Goal: Task Accomplishment & Management: Use online tool/utility

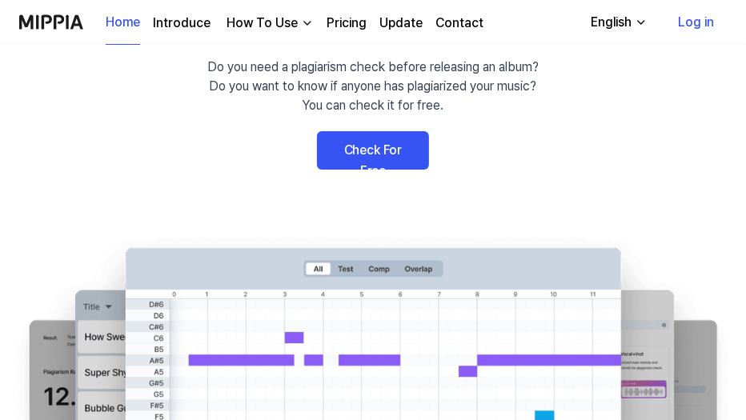
scroll to position [106, 0]
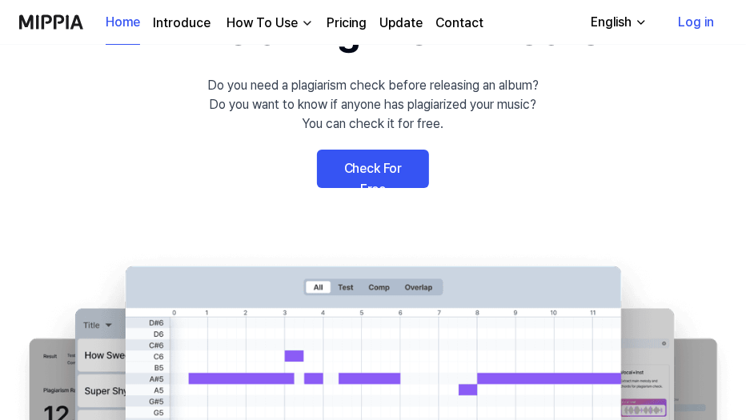
click at [374, 171] on link "Check For Free" at bounding box center [373, 169] width 112 height 38
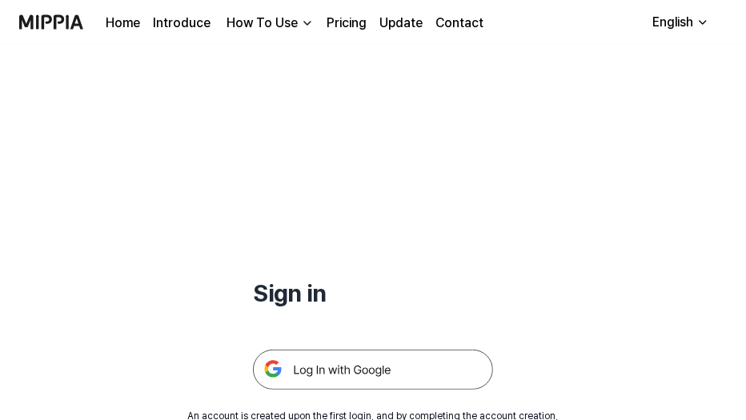
click at [677, 29] on div "English" at bounding box center [672, 22] width 47 height 19
click at [483, 251] on div "Sign in" at bounding box center [373, 217] width 240 height 345
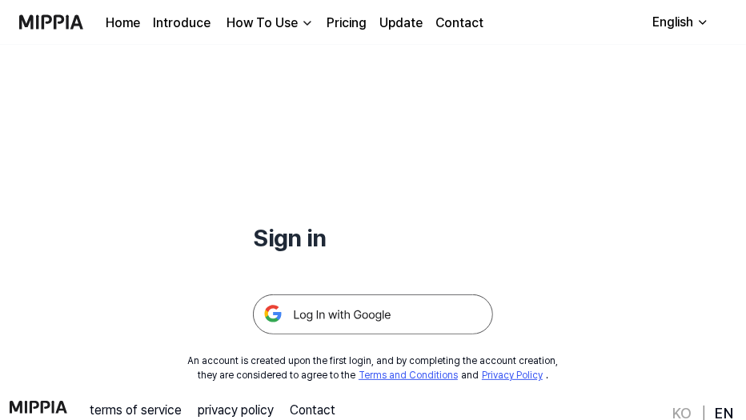
scroll to position [106, 0]
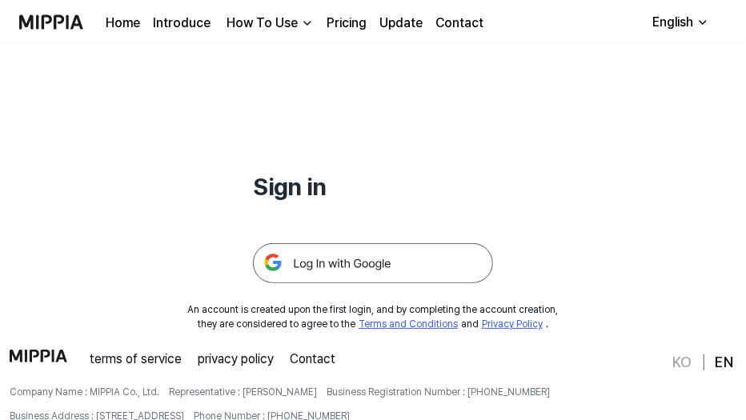
click at [398, 265] on img at bounding box center [373, 263] width 240 height 40
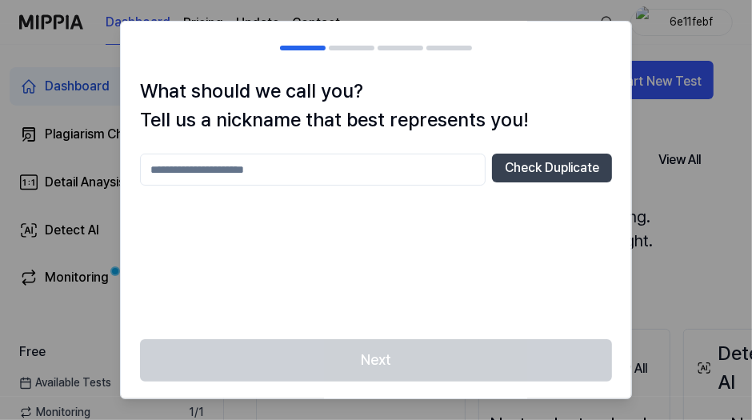
scroll to position [3, 0]
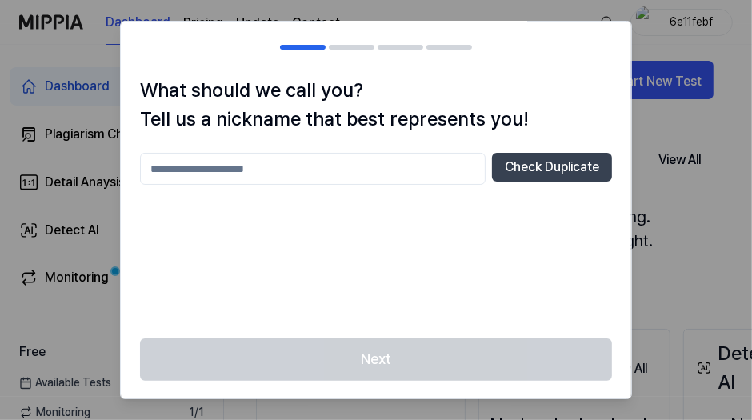
click at [343, 171] on input "text" at bounding box center [313, 169] width 346 height 32
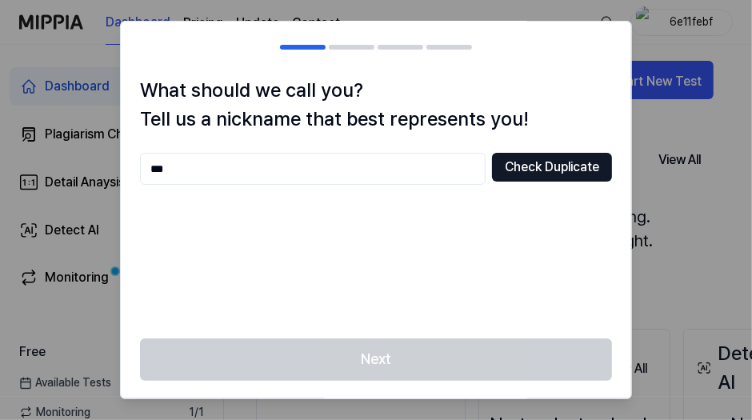
type input "***"
click at [540, 168] on button "Check Duplicate" at bounding box center [552, 167] width 120 height 29
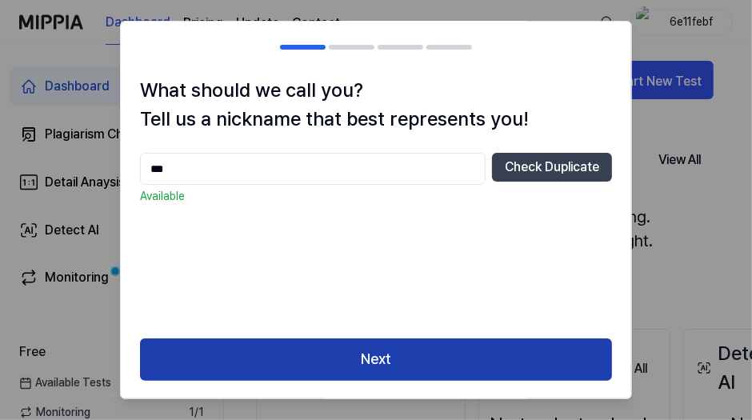
click at [378, 361] on button "Next" at bounding box center [376, 360] width 472 height 42
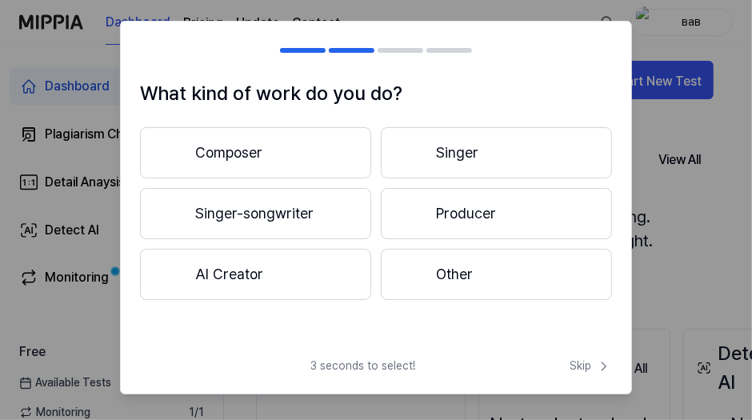
scroll to position [0, 0]
click at [507, 277] on button "Other" at bounding box center [496, 274] width 231 height 51
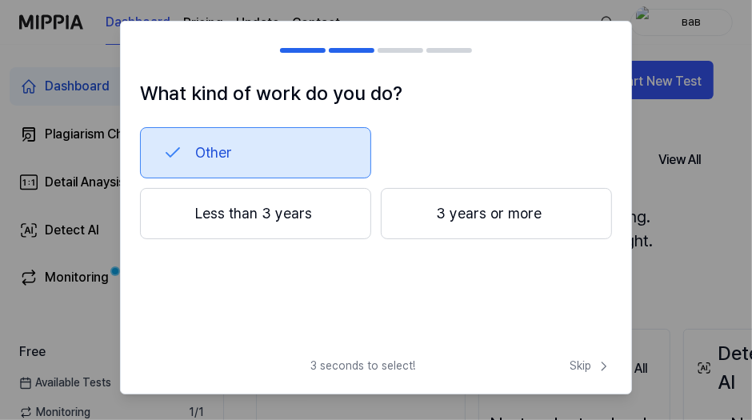
click at [283, 156] on button "Other" at bounding box center [255, 152] width 231 height 51
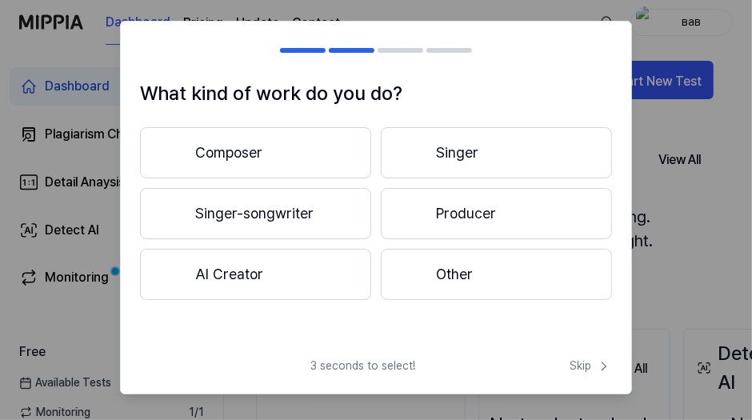
click at [479, 271] on button "Other" at bounding box center [496, 274] width 231 height 51
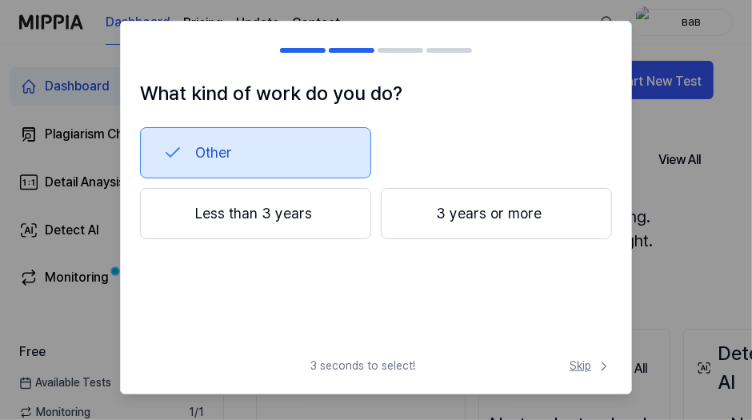
click at [588, 363] on span "Skip" at bounding box center [591, 366] width 42 height 17
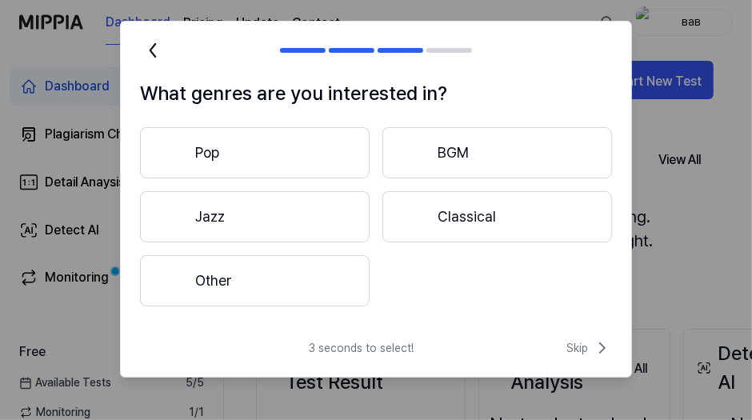
click at [258, 157] on button "Pop" at bounding box center [255, 152] width 230 height 51
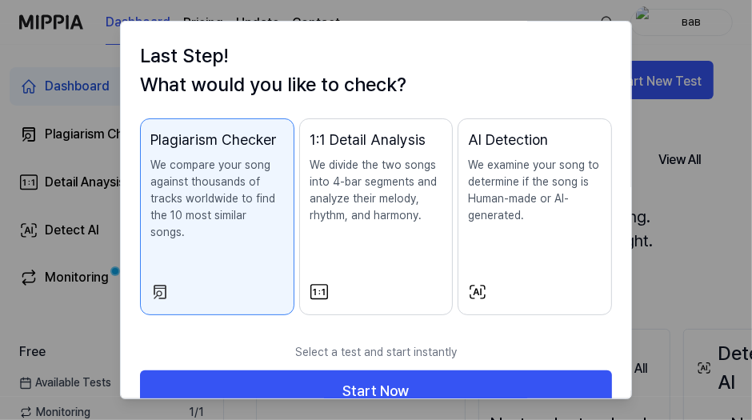
scroll to position [53, 0]
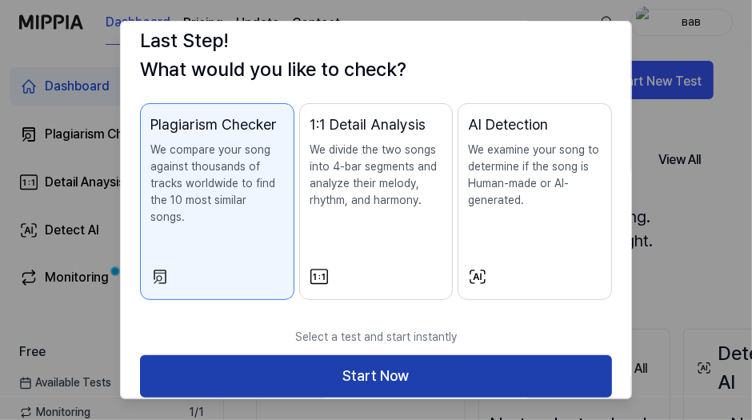
click at [429, 362] on button "Start Now" at bounding box center [376, 376] width 472 height 42
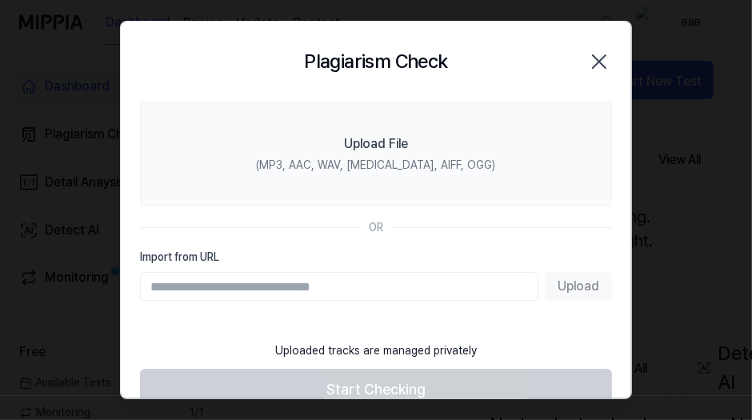
scroll to position [0, 0]
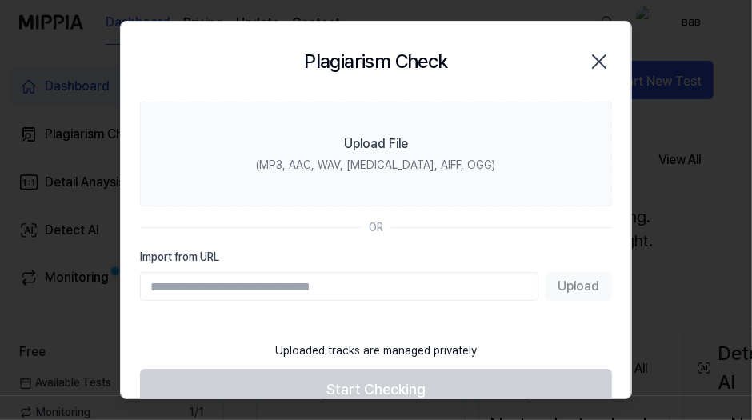
click at [593, 56] on icon "button" at bounding box center [600, 62] width 26 height 26
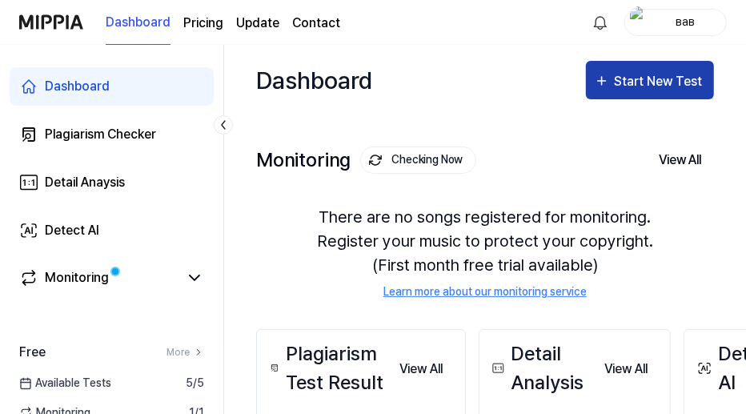
click at [632, 87] on div "Start New Test" at bounding box center [660, 81] width 91 height 21
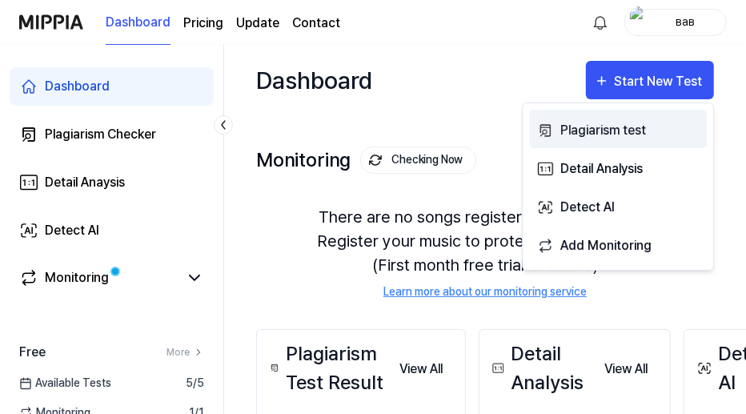
click at [611, 133] on div "Plagiarism test" at bounding box center [629, 130] width 139 height 21
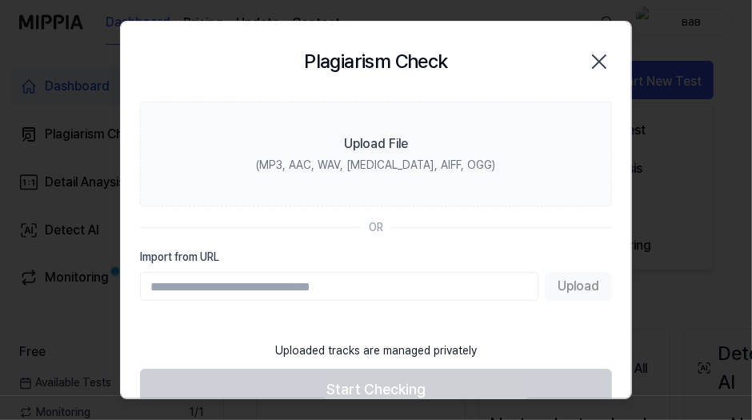
click at [287, 283] on input "Import from URL" at bounding box center [339, 286] width 399 height 29
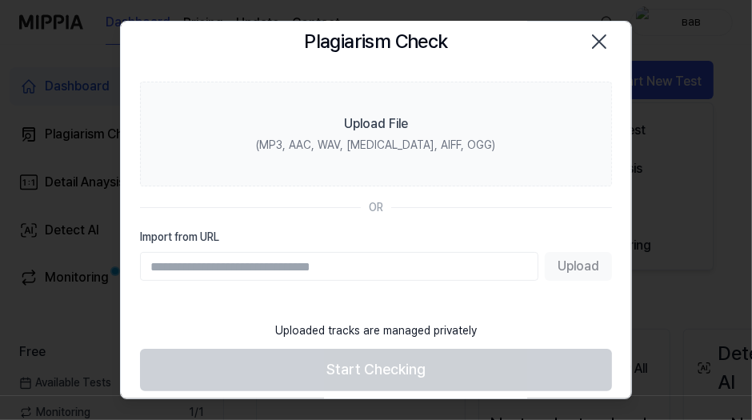
scroll to position [30, 0]
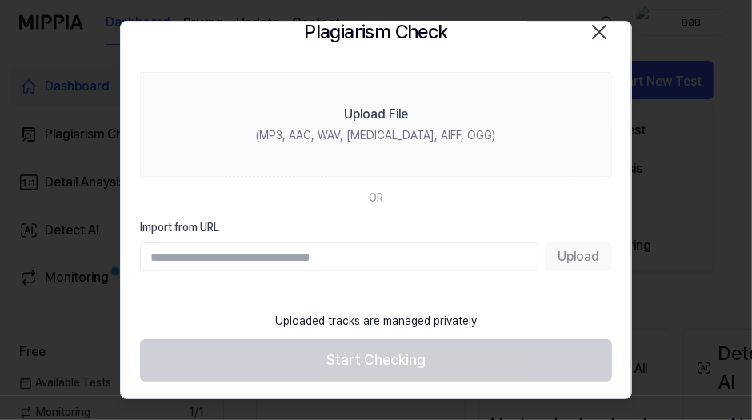
click at [393, 259] on input "Import from URL" at bounding box center [339, 257] width 399 height 29
drag, startPoint x: 411, startPoint y: 263, endPoint x: 445, endPoint y: 271, distance: 35.3
click at [412, 264] on input "Import from URL" at bounding box center [339, 257] width 399 height 29
click at [571, 256] on div "Upload" at bounding box center [376, 257] width 472 height 29
click at [412, 238] on div "Import from URL Upload" at bounding box center [376, 245] width 472 height 52
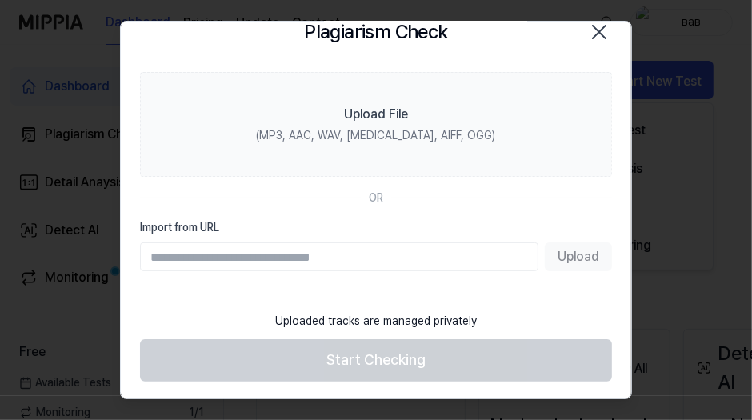
click at [391, 260] on input "Import from URL" at bounding box center [339, 257] width 399 height 29
click at [306, 243] on input "Import from URL" at bounding box center [339, 257] width 399 height 29
click at [315, 257] on input "Import from URL" at bounding box center [339, 257] width 399 height 29
click at [547, 307] on footer "Uploaded tracks are managed privately Start Checking" at bounding box center [376, 342] width 472 height 78
click at [449, 223] on label "Import from URL" at bounding box center [376, 227] width 472 height 17
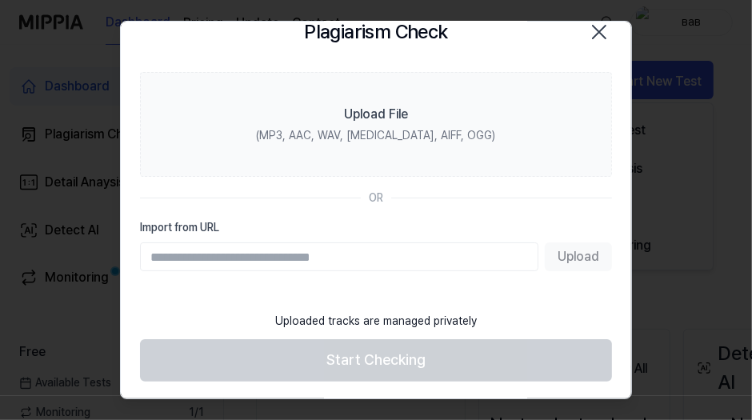
click at [449, 243] on input "Import from URL" at bounding box center [339, 257] width 399 height 29
click at [409, 203] on div "OR" at bounding box center [376, 198] width 472 height 17
click at [363, 187] on section "Upload File (MP3, AAC, WAV, FLAC, AIFF, OGG) OR Import from URL Upload" at bounding box center [376, 187] width 511 height 231
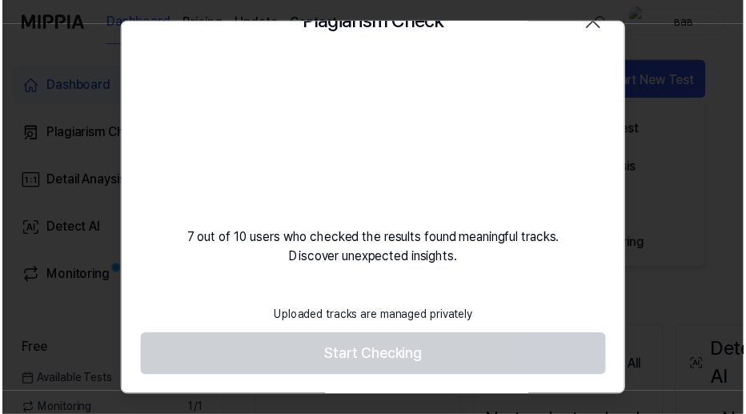
scroll to position [0, 0]
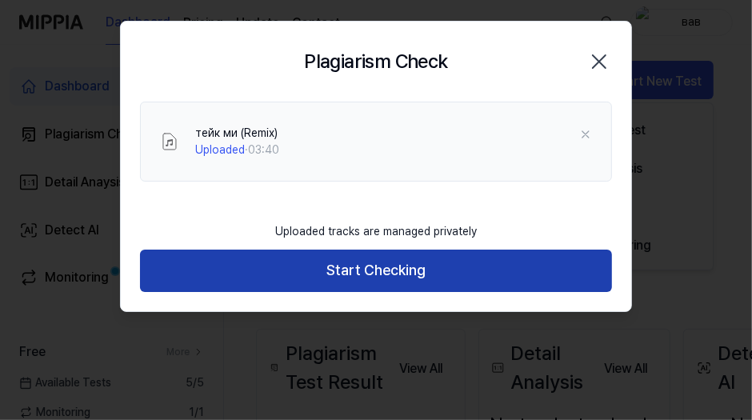
click at [386, 275] on button "Start Checking" at bounding box center [376, 271] width 472 height 42
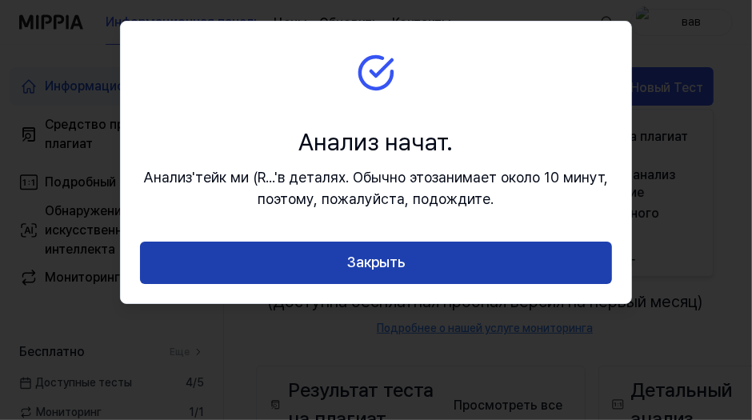
click at [432, 258] on button "Закрыть" at bounding box center [376, 263] width 472 height 42
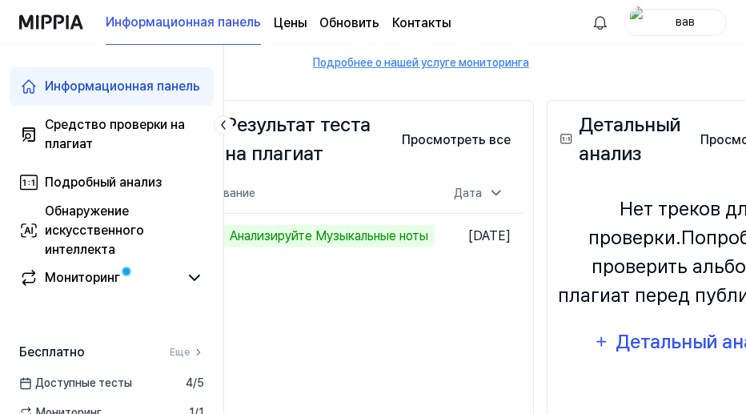
scroll to position [266, 54]
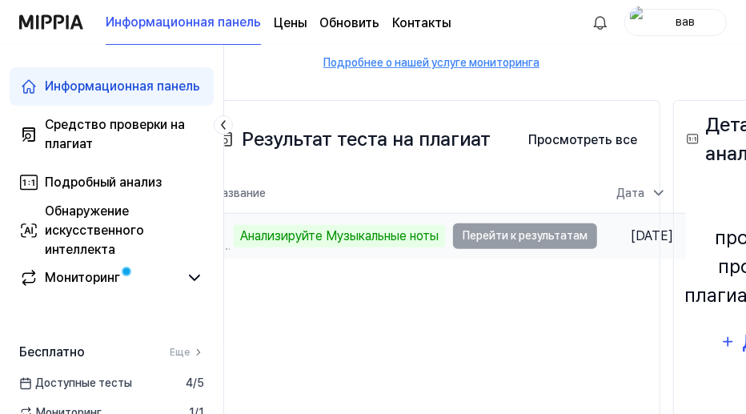
click at [535, 239] on td "тейк ми (ремикс) Анализируйте Музыкальные ноты Перейти к результатам" at bounding box center [405, 236] width 384 height 45
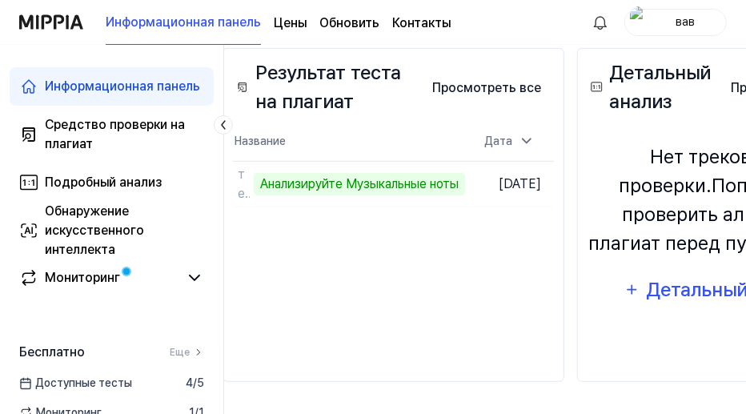
scroll to position [319, 30]
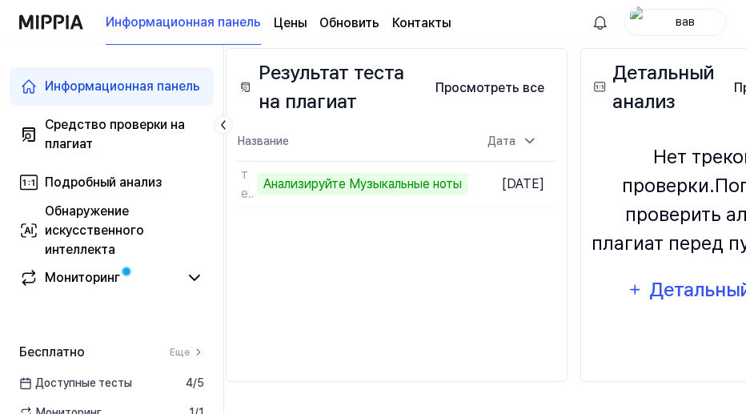
click at [484, 294] on div "Результат теста на плагиат Просмотреть все Plagiarism Test Result Название Дата…" at bounding box center [397, 215] width 342 height 334
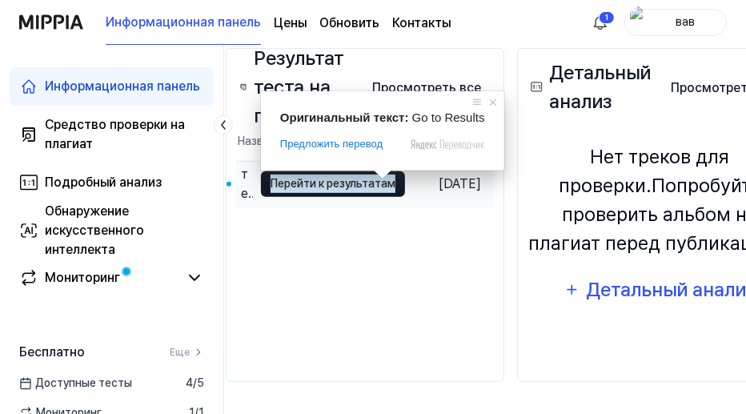
click at [363, 186] on ya-tr-span "Перейти к результатам" at bounding box center [333, 183] width 125 height 18
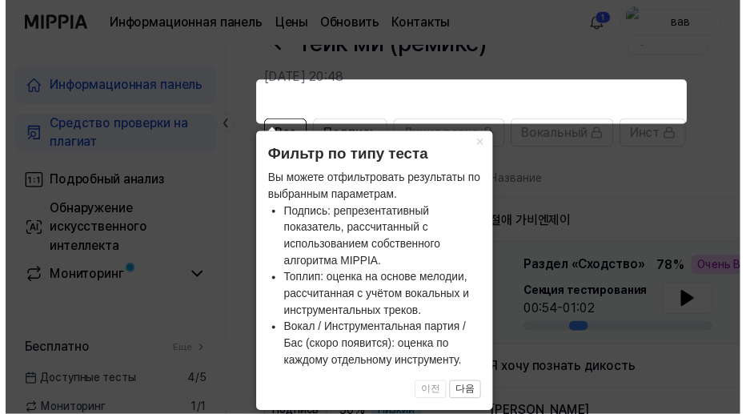
scroll to position [160, 0]
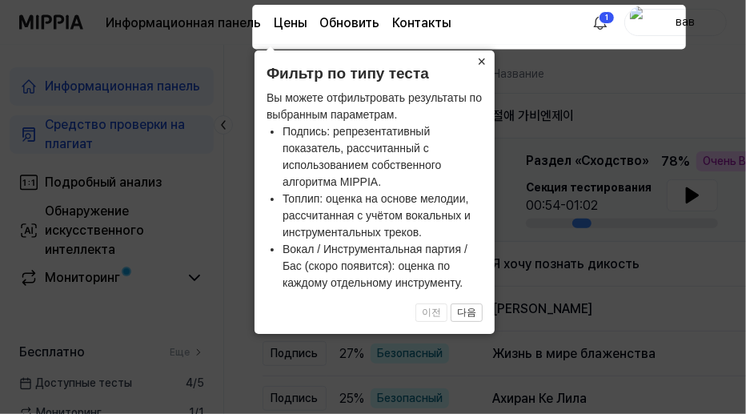
click at [481, 62] on ya-tr-span "×" at bounding box center [482, 62] width 9 height 16
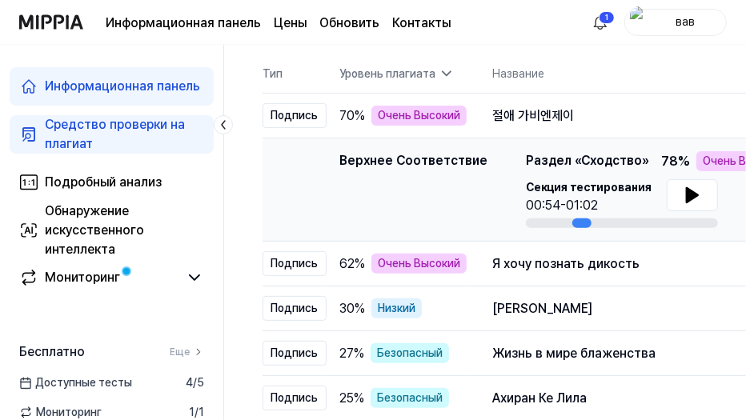
drag, startPoint x: 577, startPoint y: 224, endPoint x: 654, endPoint y: 227, distance: 76.9
click at [654, 227] on div at bounding box center [622, 224] width 192 height 10
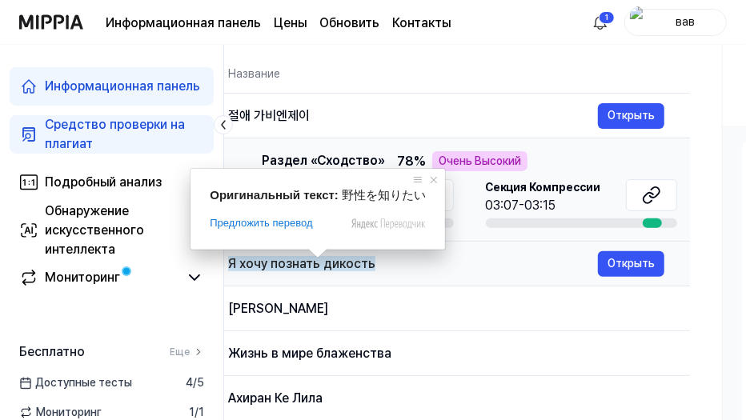
scroll to position [0, 265]
drag, startPoint x: 571, startPoint y: 223, endPoint x: 391, endPoint y: 252, distance: 182.5
click at [391, 252] on body "Информационная панель Цены Обновить Контакты 1 вав Информационная панель Средст…" at bounding box center [373, 50] width 746 height 420
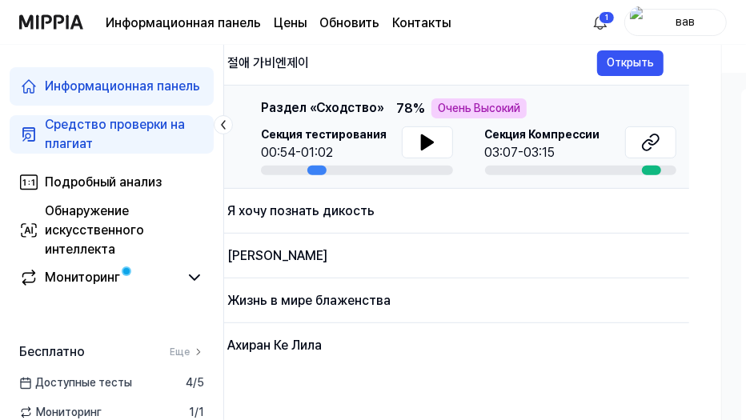
scroll to position [160, 0]
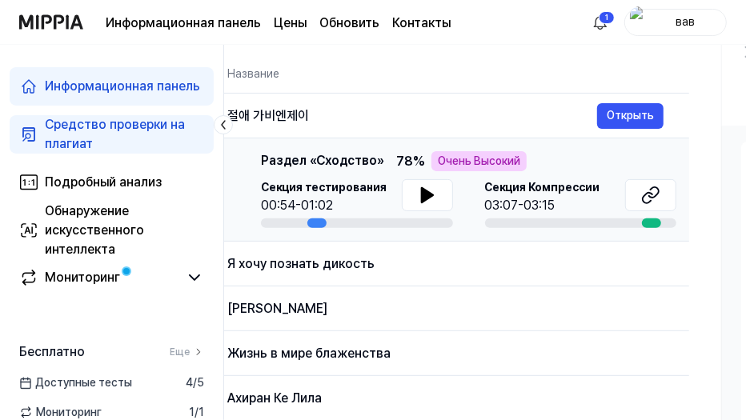
click at [557, 222] on div at bounding box center [581, 224] width 192 height 10
click at [427, 194] on icon at bounding box center [426, 195] width 11 height 14
click at [637, 265] on button "Открыть" at bounding box center [630, 264] width 66 height 26
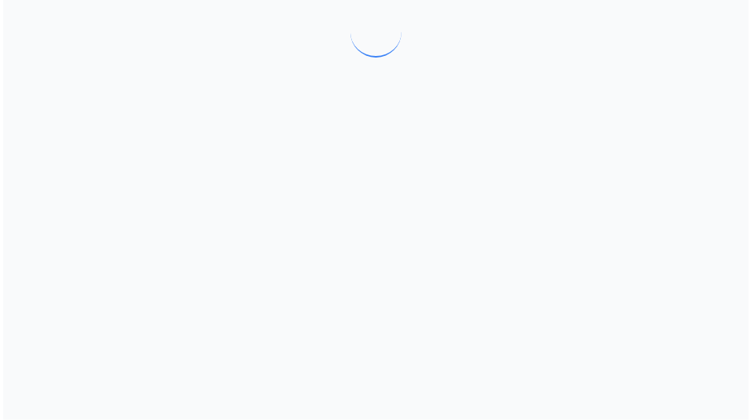
scroll to position [0, 0]
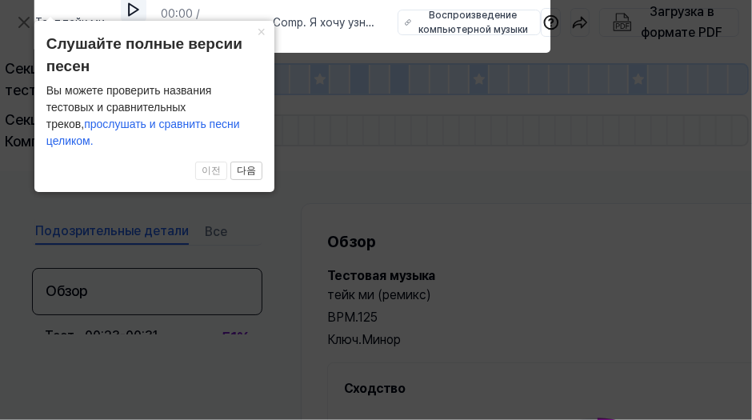
click at [131, 9] on img at bounding box center [134, 10] width 16 height 16
click at [259, 40] on ya-tr-span "×" at bounding box center [262, 32] width 9 height 16
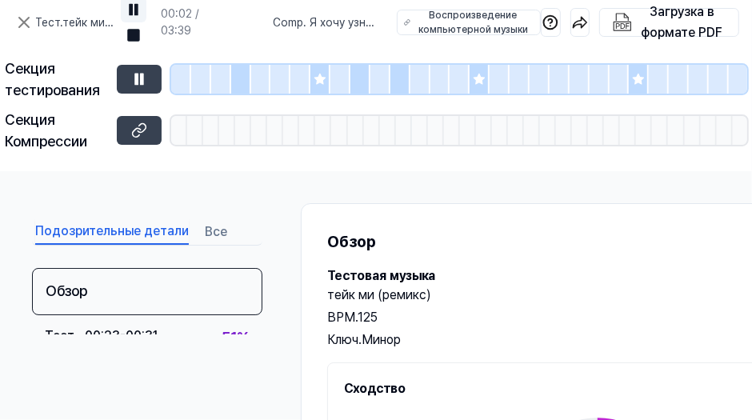
click at [133, 10] on img at bounding box center [134, 10] width 16 height 16
click at [143, 79] on icon at bounding box center [139, 80] width 10 height 12
click at [137, 74] on icon at bounding box center [139, 80] width 10 height 12
click at [316, 79] on icon at bounding box center [320, 79] width 10 height 10
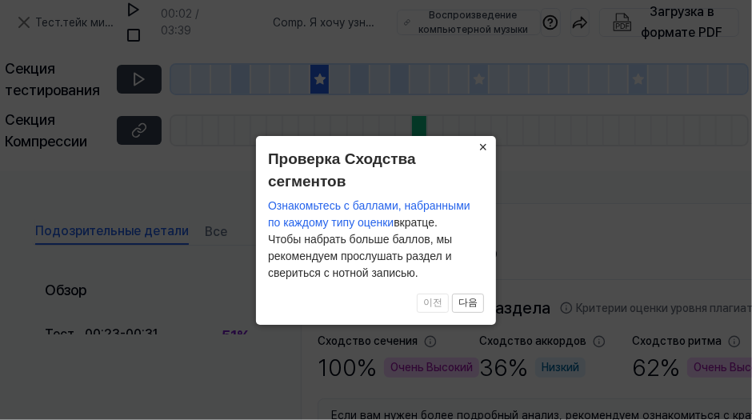
click at [483, 148] on ya-tr-span "×" at bounding box center [483, 147] width 9 height 16
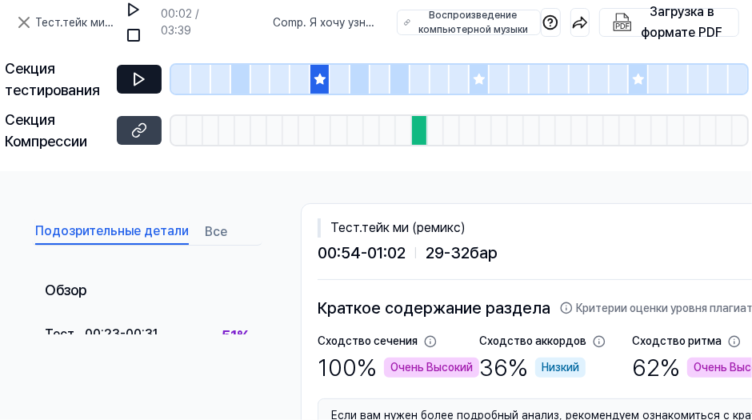
click at [143, 77] on icon at bounding box center [139, 79] width 16 height 16
click at [174, 81] on div at bounding box center [181, 79] width 20 height 29
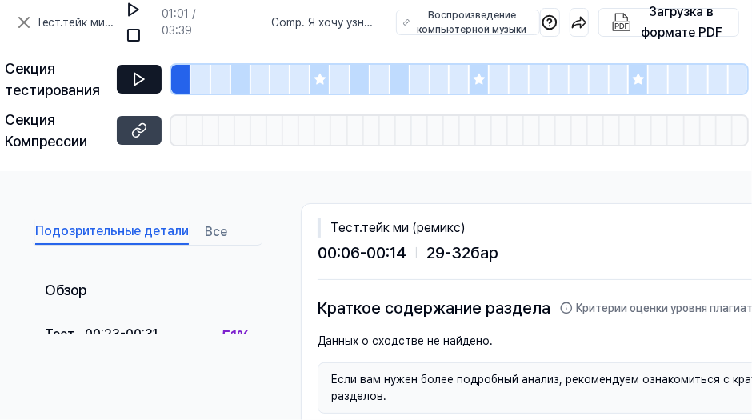
click at [144, 81] on icon at bounding box center [139, 79] width 16 height 16
click at [197, 81] on div at bounding box center [201, 79] width 20 height 29
click at [133, 78] on icon at bounding box center [139, 79] width 16 height 16
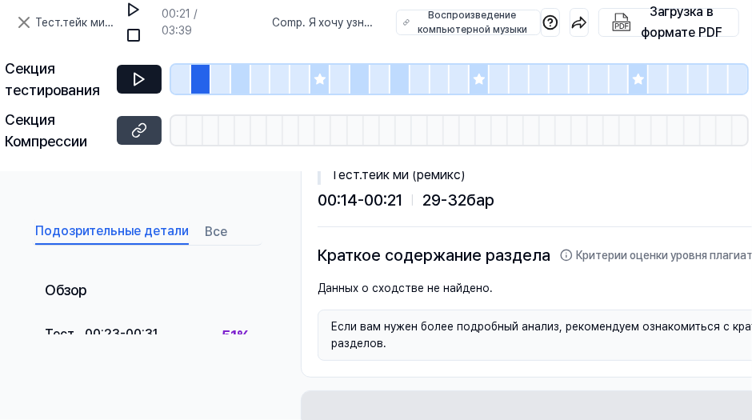
click at [221, 79] on div at bounding box center [221, 79] width 20 height 29
click at [139, 79] on icon at bounding box center [139, 79] width 16 height 16
click at [241, 85] on div at bounding box center [241, 79] width 20 height 29
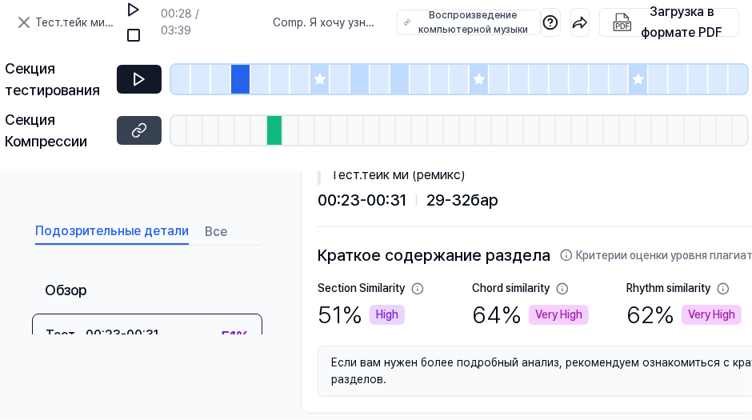
click at [140, 82] on icon at bounding box center [139, 80] width 10 height 12
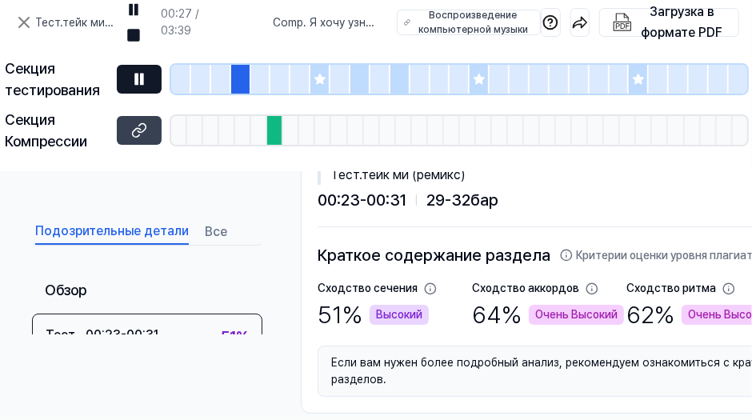
click at [221, 82] on div at bounding box center [221, 79] width 20 height 29
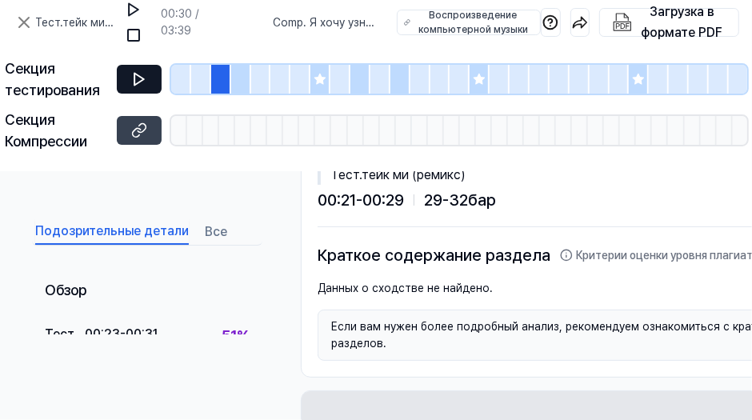
click at [137, 80] on icon at bounding box center [139, 79] width 16 height 16
click at [239, 82] on div at bounding box center [241, 79] width 20 height 29
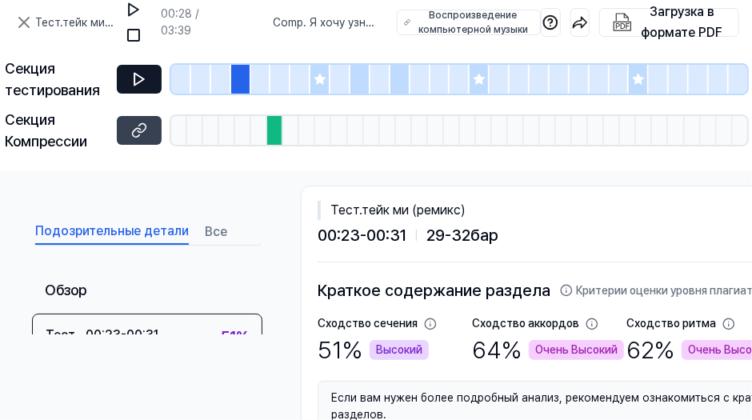
scroll to position [0, 0]
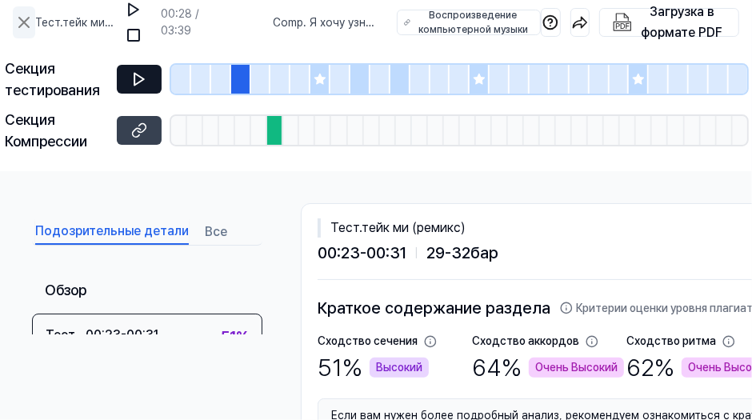
click at [22, 23] on icon at bounding box center [24, 23] width 10 height 10
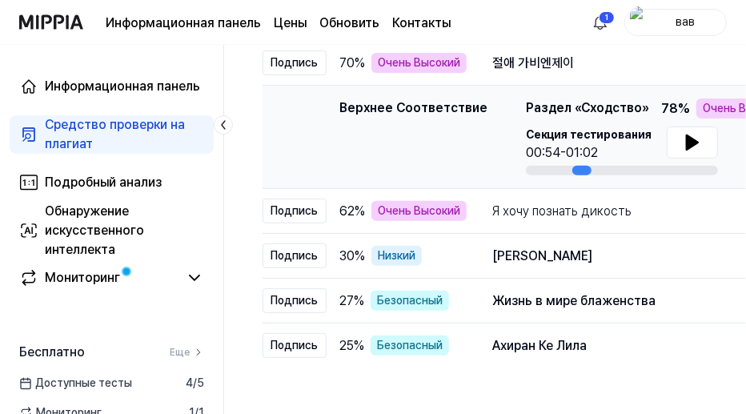
scroll to position [213, 16]
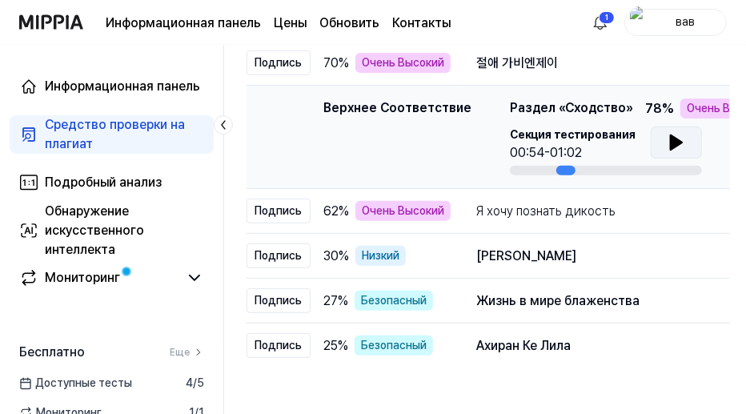
click at [676, 146] on icon at bounding box center [676, 142] width 19 height 19
click at [678, 146] on icon at bounding box center [679, 142] width 3 height 13
click at [648, 220] on div "Я хочу познать дикость Открыть" at bounding box center [694, 211] width 436 height 26
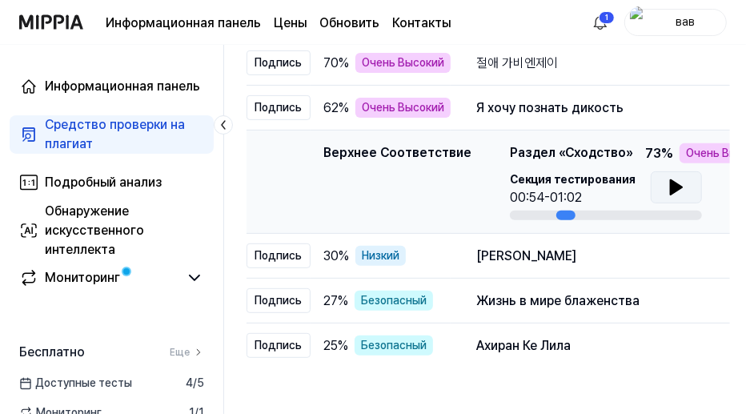
click at [672, 186] on icon at bounding box center [675, 187] width 11 height 14
click at [648, 258] on div "Сладкая Джессика" at bounding box center [661, 256] width 370 height 19
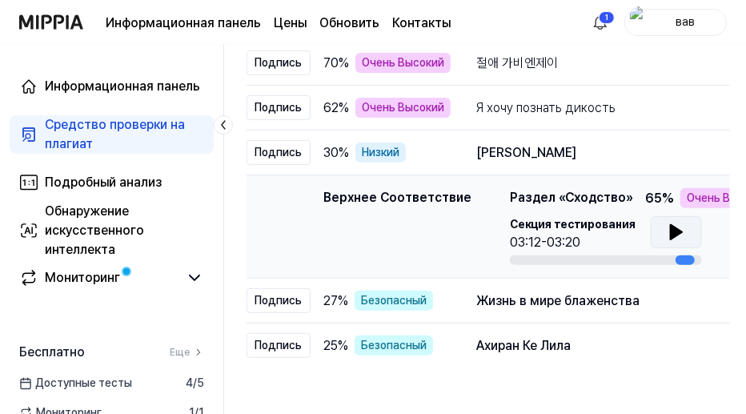
click at [670, 233] on icon at bounding box center [675, 232] width 11 height 14
click at [665, 303] on div "Жизнь в мире блаженства" at bounding box center [661, 300] width 370 height 19
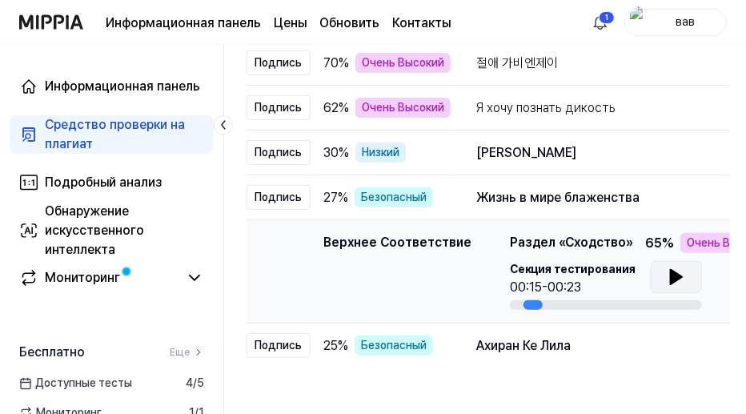
click at [671, 276] on icon at bounding box center [675, 277] width 11 height 14
click at [627, 343] on div "Ахиран Ке Лила" at bounding box center [661, 345] width 370 height 19
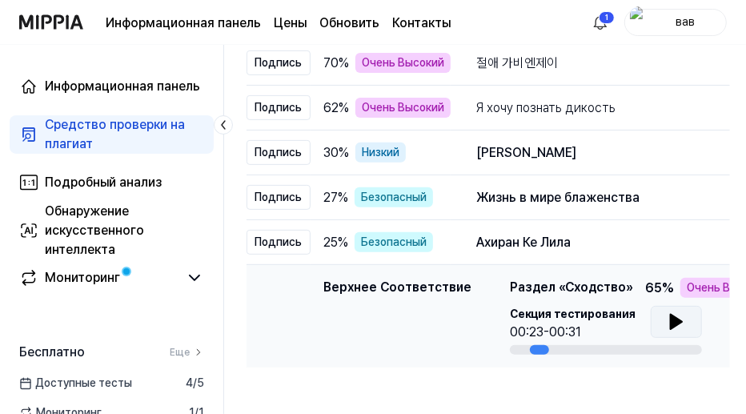
click at [670, 325] on icon at bounding box center [675, 322] width 11 height 14
click at [595, 255] on td "Ахиран Ке Лила Открыть" at bounding box center [694, 242] width 487 height 45
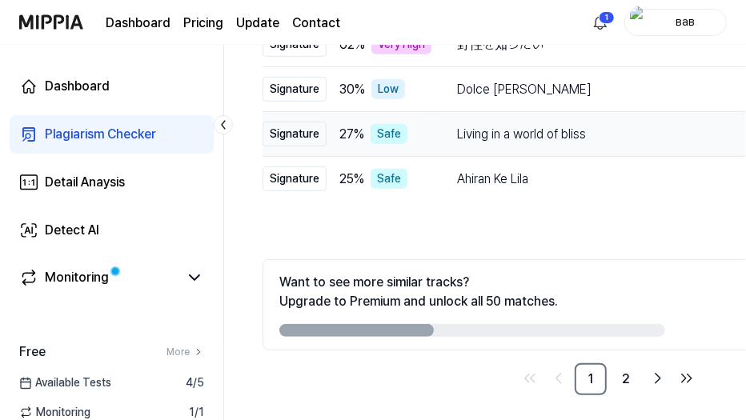
scroll to position [386, 0]
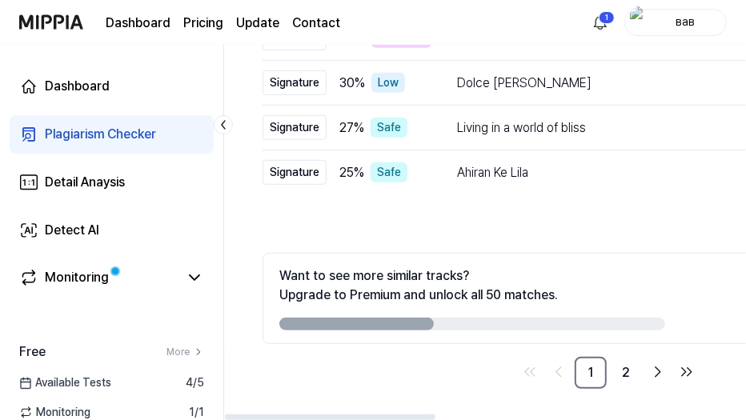
drag, startPoint x: 411, startPoint y: 324, endPoint x: 487, endPoint y: 319, distance: 76.2
click at [496, 318] on div at bounding box center [472, 324] width 386 height 13
drag, startPoint x: 393, startPoint y: 322, endPoint x: 450, endPoint y: 308, distance: 58.4
click at [450, 308] on div "Want to see more similar tracks? Upgrade to Premium and unlock all 50 matches." at bounding box center [472, 299] width 386 height 64
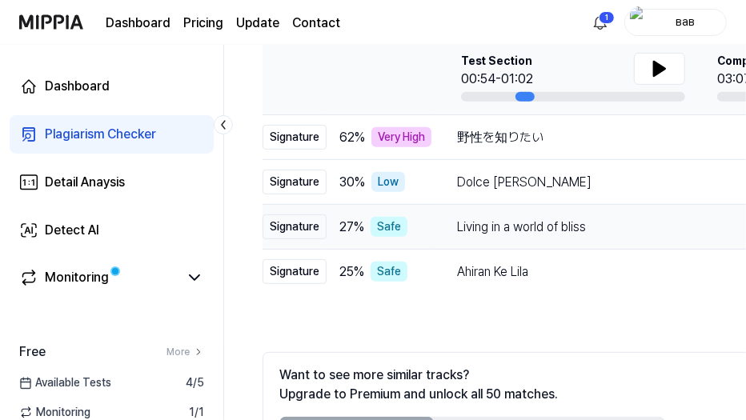
scroll to position [226, 0]
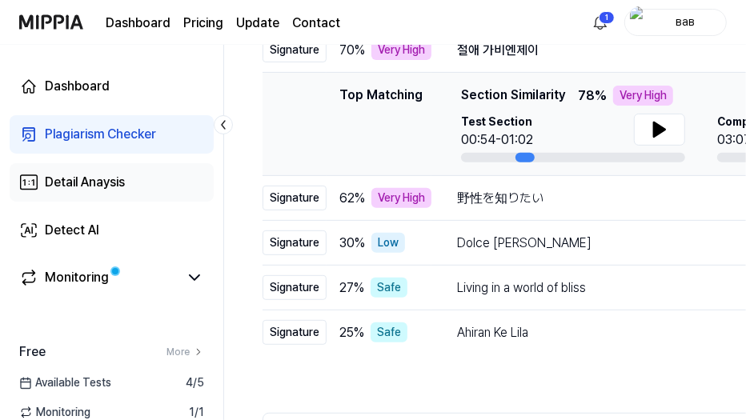
click at [77, 183] on ya-tr-span "Detail Anaysis" at bounding box center [85, 181] width 80 height 15
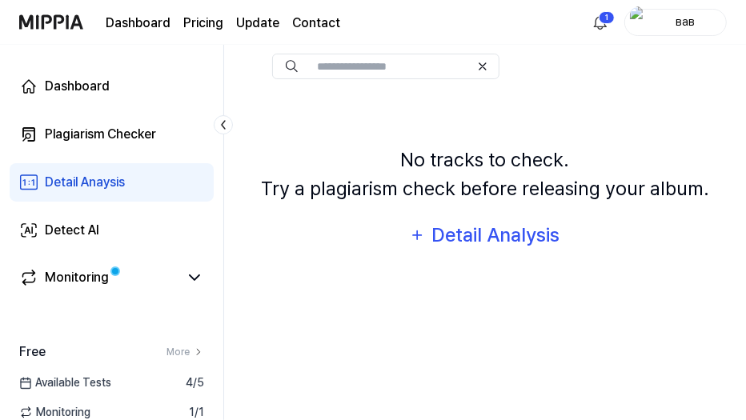
scroll to position [93, 0]
click at [78, 235] on ya-tr-span "Detect AI" at bounding box center [72, 230] width 54 height 15
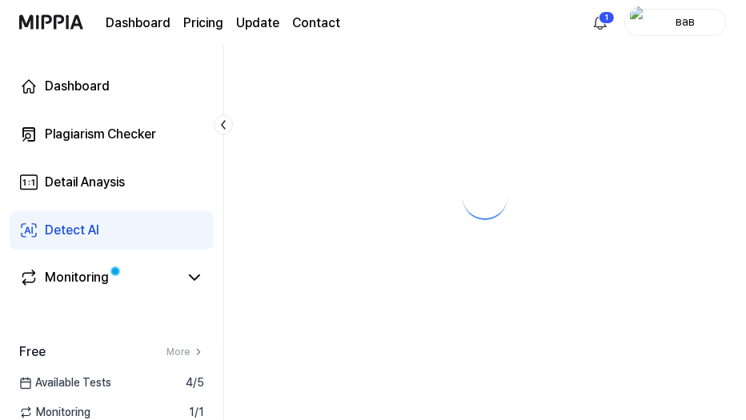
scroll to position [0, 0]
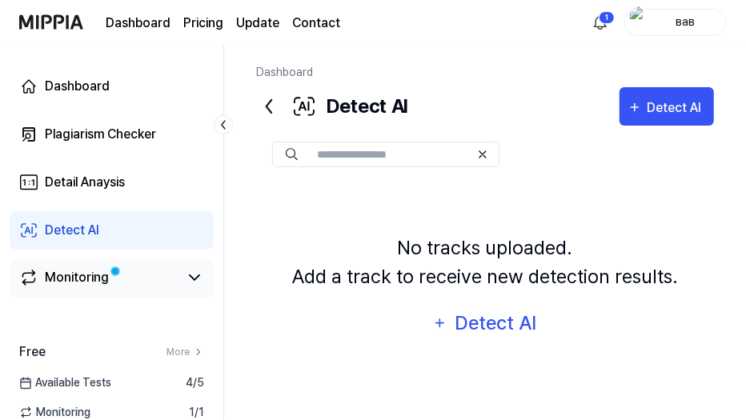
click at [81, 275] on ya-tr-span "Monitoring" at bounding box center [77, 277] width 64 height 15
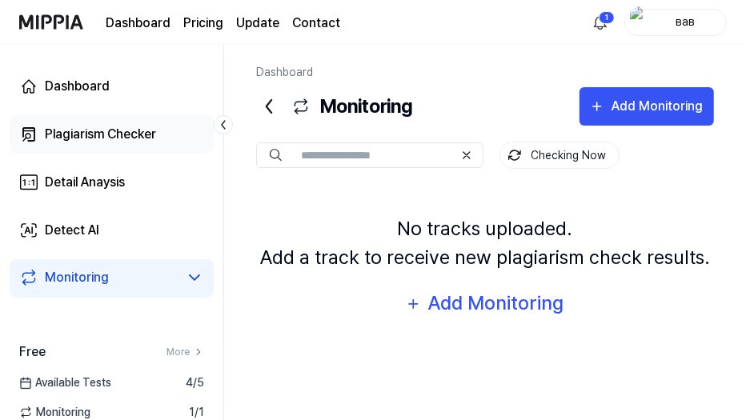
click at [85, 139] on ya-tr-span "Plagiarism Checker" at bounding box center [100, 133] width 111 height 15
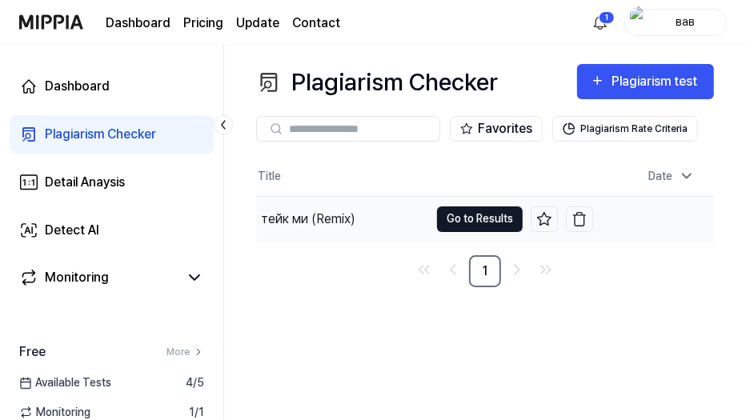
click at [455, 224] on button "Go to Results" at bounding box center [480, 219] width 86 height 26
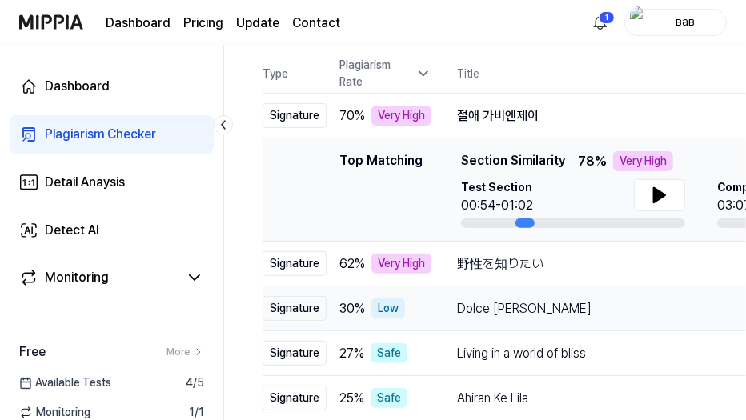
scroll to position [160, 0]
click at [590, 263] on div "野性を知りたい" at bounding box center [669, 264] width 425 height 19
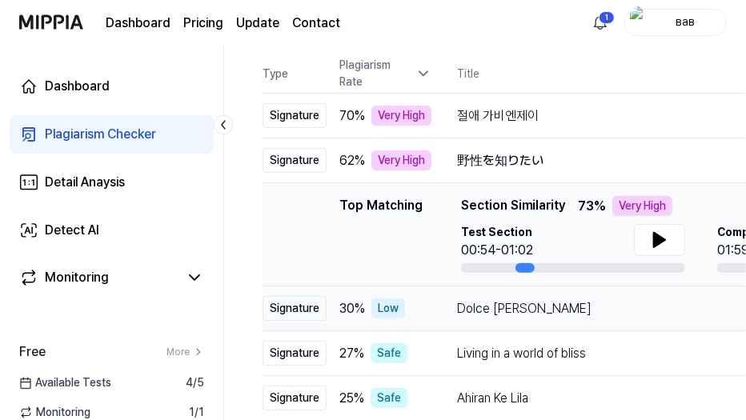
click at [584, 317] on div "Dolce Jessica Open" at bounding box center [692, 309] width 471 height 26
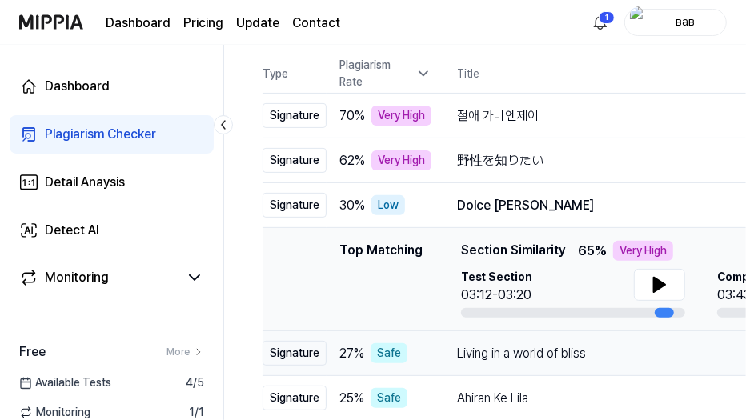
click at [622, 355] on div "Living in a world of bliss" at bounding box center [669, 353] width 425 height 19
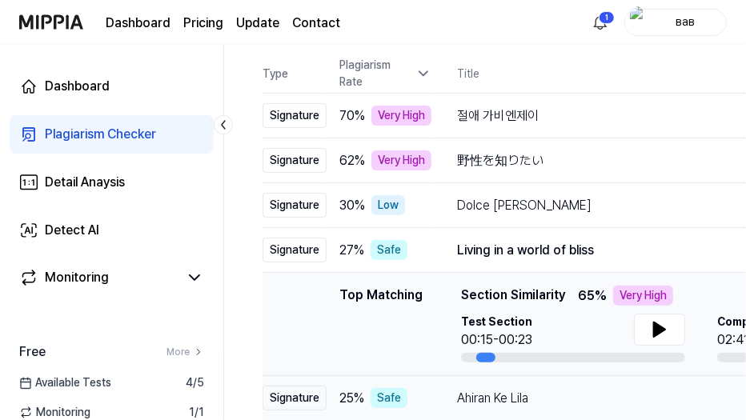
click at [602, 389] on div "Ahiran Ke Lila" at bounding box center [669, 398] width 425 height 19
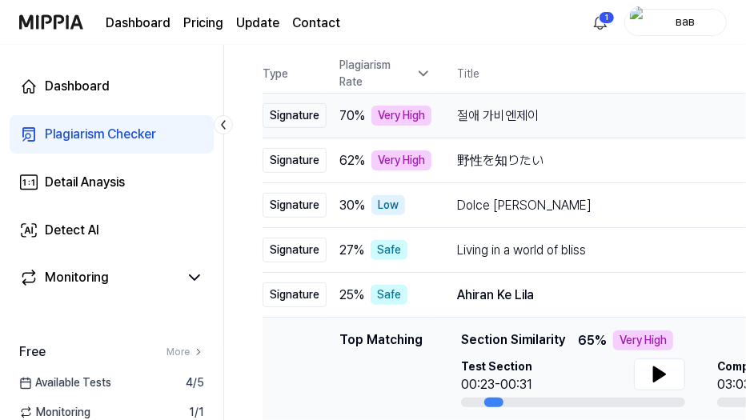
click at [571, 116] on div "절애 가비엔제이" at bounding box center [669, 115] width 425 height 19
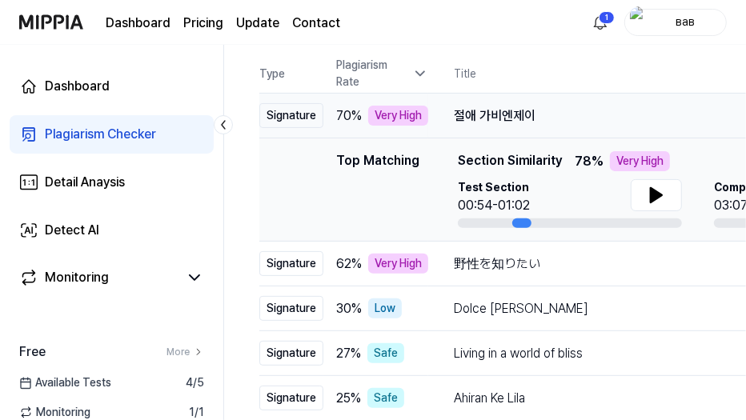
scroll to position [0, 0]
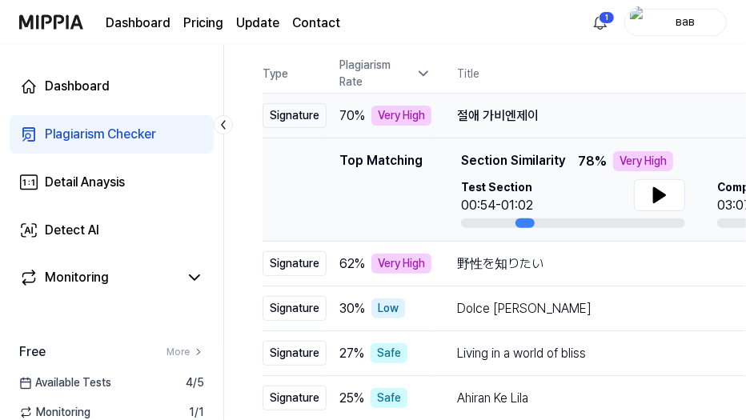
click at [577, 120] on div "절애 가비엔제이" at bounding box center [669, 115] width 425 height 19
drag, startPoint x: 463, startPoint y: 118, endPoint x: 538, endPoint y: 118, distance: 75.2
click at [538, 118] on div "절애 가비엔제이" at bounding box center [669, 115] width 425 height 19
drag, startPoint x: 539, startPoint y: 118, endPoint x: 546, endPoint y: 124, distance: 8.5
click at [554, 126] on div "절애 가비엔제이 Open" at bounding box center [692, 116] width 471 height 26
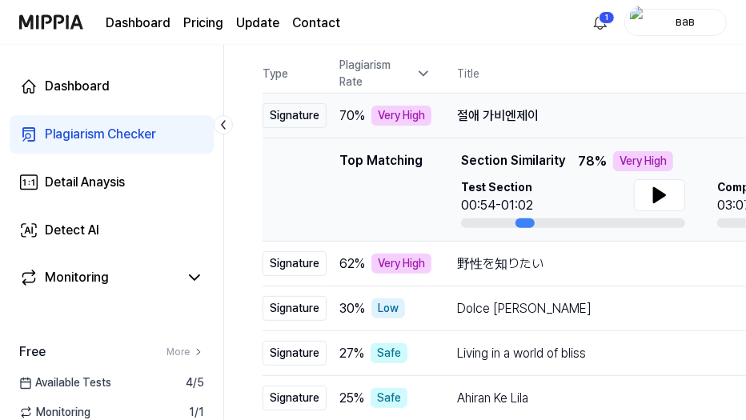
click at [470, 115] on div "절애 가비엔제이" at bounding box center [669, 115] width 425 height 19
drag, startPoint x: 460, startPoint y: 115, endPoint x: 547, endPoint y: 120, distance: 86.6
click at [547, 120] on div "절애 가비엔제이" at bounding box center [669, 115] width 425 height 19
drag, startPoint x: 459, startPoint y: 263, endPoint x: 529, endPoint y: 267, distance: 70.6
click at [529, 267] on td "野性を知りたい Open" at bounding box center [692, 264] width 523 height 45
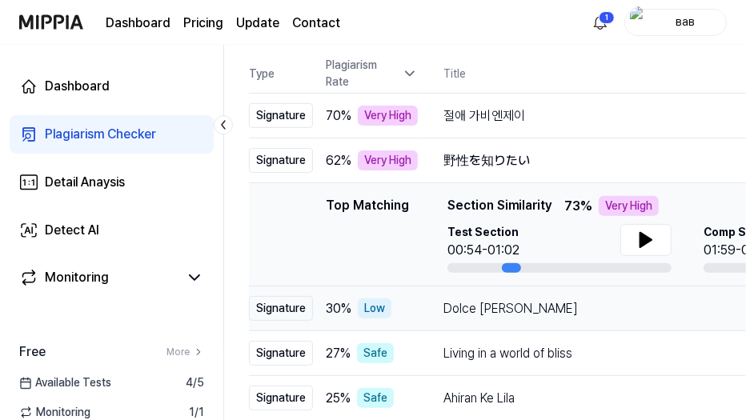
scroll to position [0, 3]
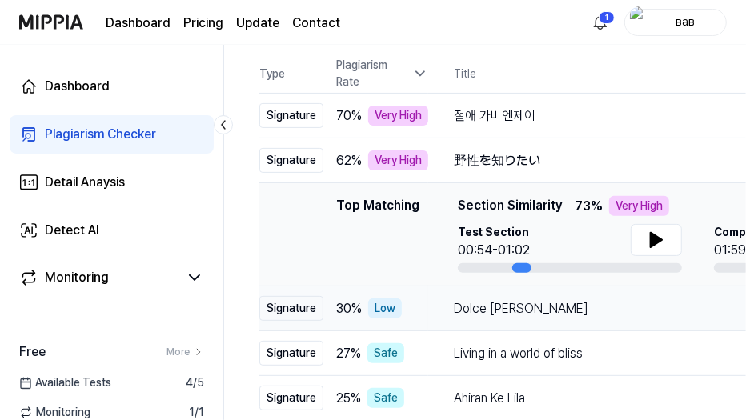
drag, startPoint x: 535, startPoint y: 311, endPoint x: 531, endPoint y: 303, distance: 8.9
click at [531, 303] on div "Dolce Jessica" at bounding box center [666, 308] width 425 height 19
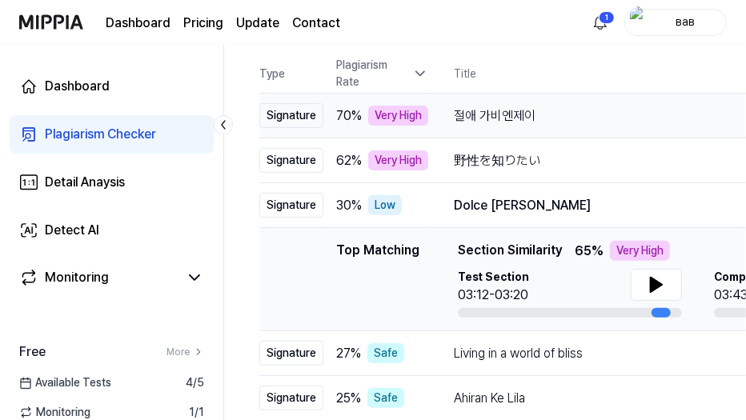
click at [488, 119] on div "절애 가비엔제이" at bounding box center [666, 115] width 425 height 19
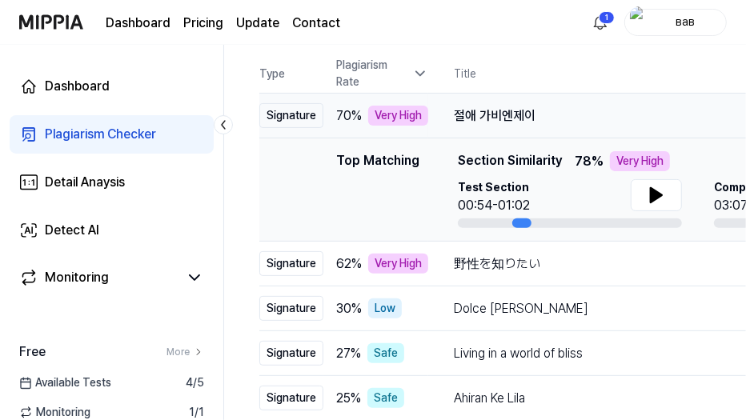
scroll to position [0, 0]
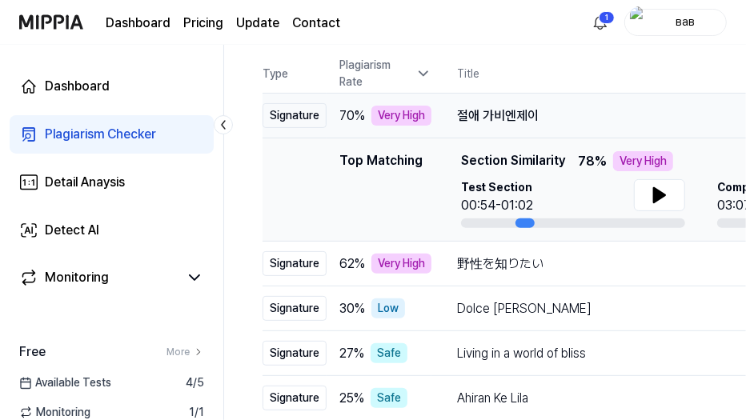
drag, startPoint x: 458, startPoint y: 119, endPoint x: 515, endPoint y: 114, distance: 57.1
click at [515, 114] on div "절애 가비엔제이" at bounding box center [669, 115] width 425 height 19
click at [517, 114] on div "절애 가비엔제이" at bounding box center [669, 115] width 425 height 19
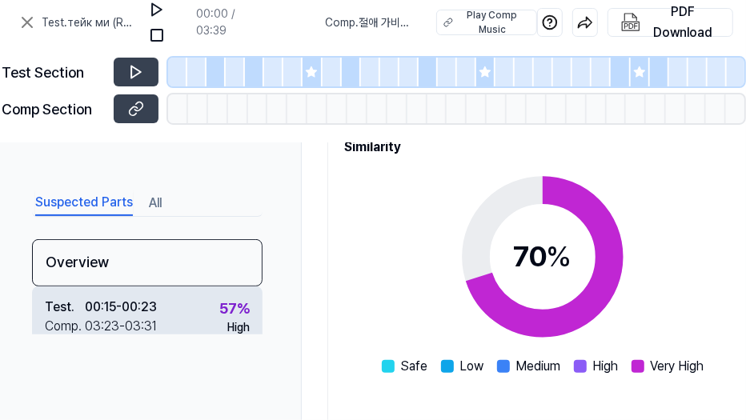
scroll to position [53, 0]
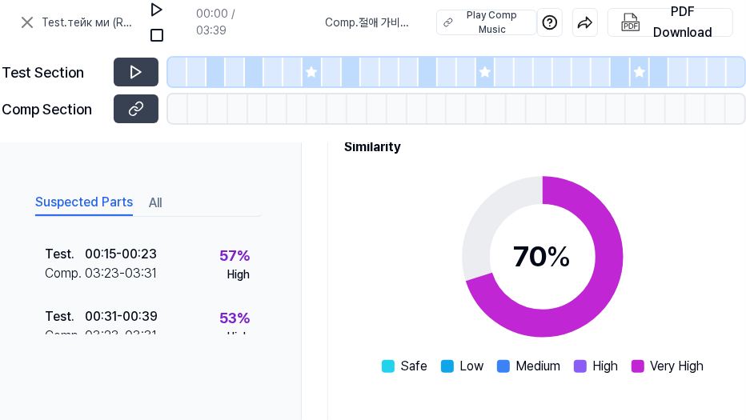
click at [155, 204] on button "All" at bounding box center [155, 203] width 13 height 26
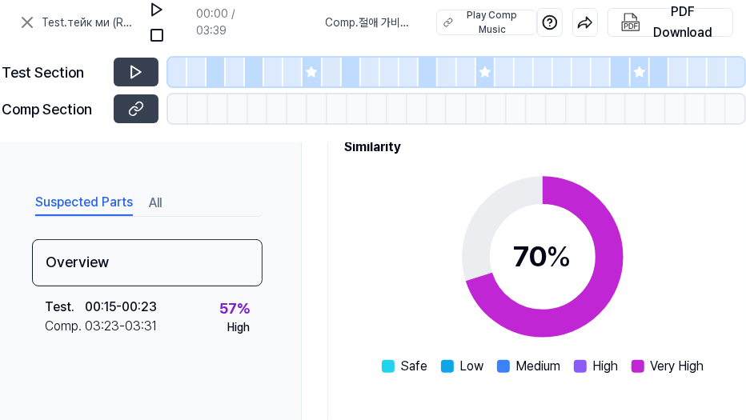
click at [102, 200] on button "Suspected Parts" at bounding box center [84, 203] width 98 height 26
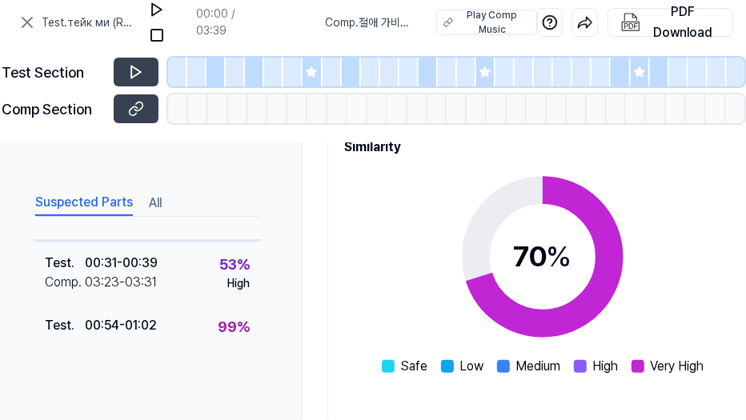
scroll to position [160, 0]
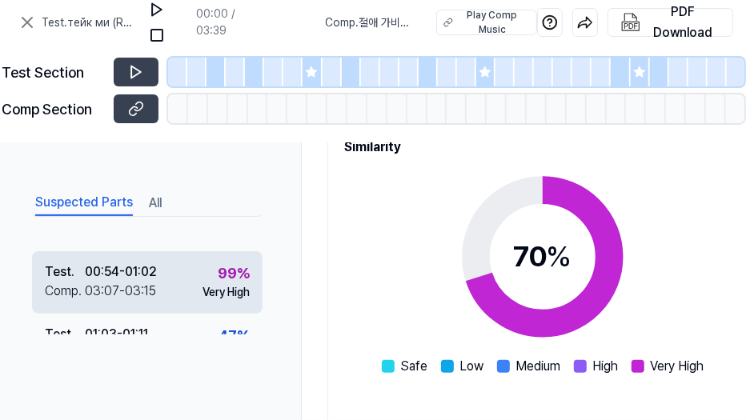
click at [130, 286] on div "03:07 - 03:15" at bounding box center [120, 291] width 71 height 19
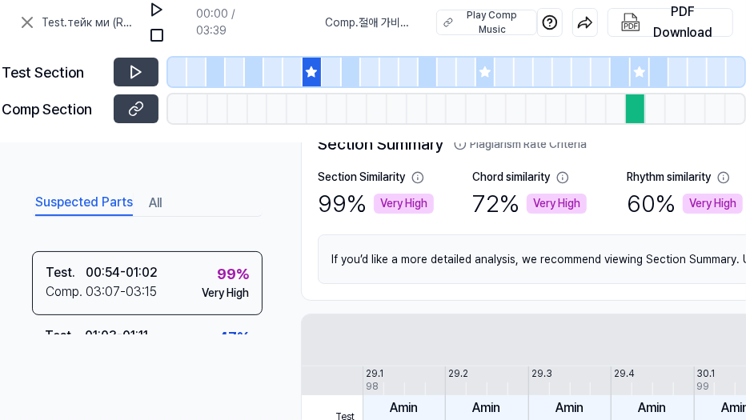
scroll to position [0, 0]
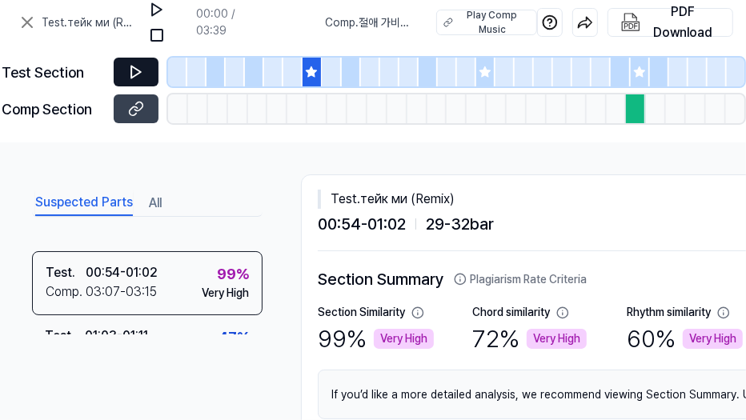
click at [142, 74] on icon at bounding box center [136, 72] width 16 height 16
click at [484, 74] on icon at bounding box center [484, 71] width 10 height 10
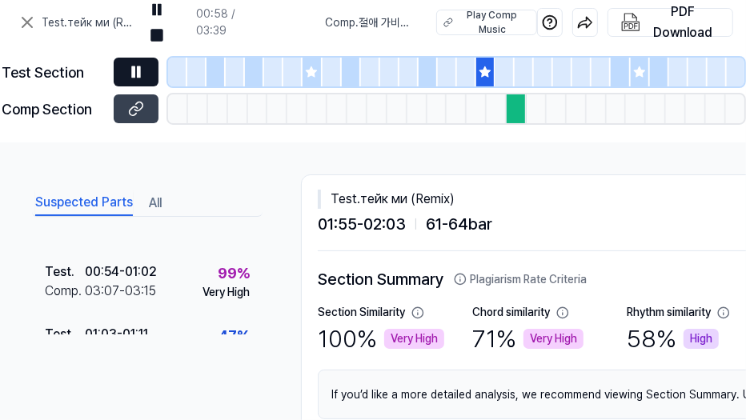
click at [138, 70] on icon at bounding box center [139, 71] width 2 height 10
click at [137, 70] on icon at bounding box center [136, 72] width 16 height 16
click at [637, 66] on icon at bounding box center [639, 72] width 13 height 13
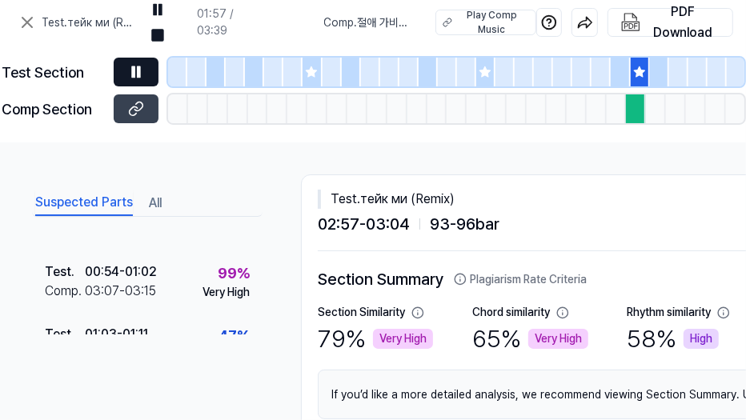
click at [639, 78] on icon at bounding box center [639, 72] width 13 height 13
click at [138, 71] on icon at bounding box center [139, 71] width 2 height 10
click at [134, 73] on icon at bounding box center [136, 72] width 16 height 16
click at [133, 74] on icon at bounding box center [136, 72] width 16 height 16
click at [178, 72] on div at bounding box center [177, 72] width 19 height 29
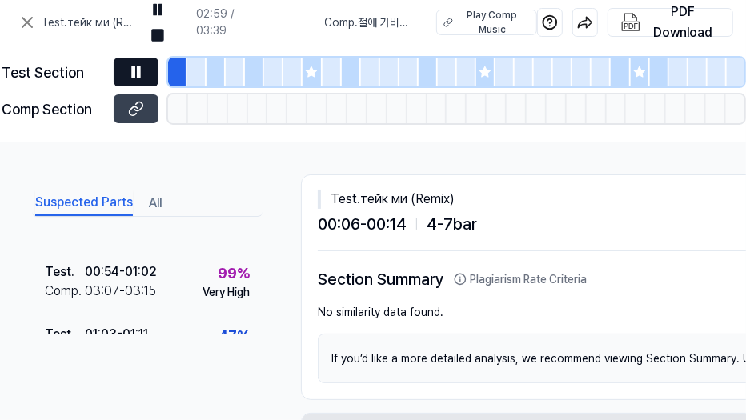
click at [192, 77] on div at bounding box center [196, 72] width 19 height 29
drag, startPoint x: 212, startPoint y: 76, endPoint x: 202, endPoint y: 78, distance: 9.7
click at [209, 77] on div at bounding box center [215, 72] width 19 height 29
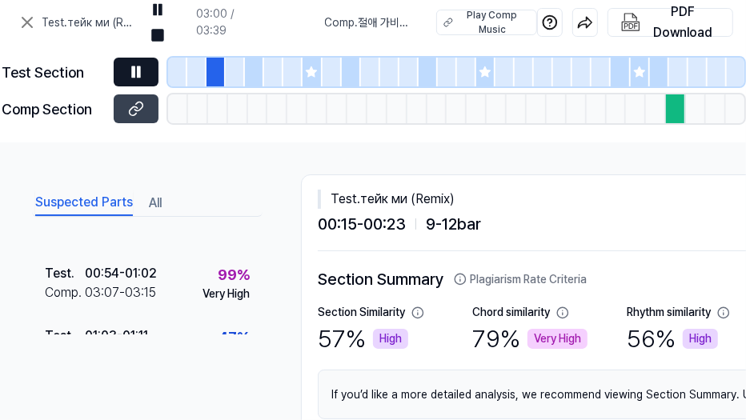
scroll to position [160, 0]
click at [135, 71] on icon at bounding box center [136, 72] width 16 height 16
click at [133, 73] on icon at bounding box center [136, 72] width 16 height 16
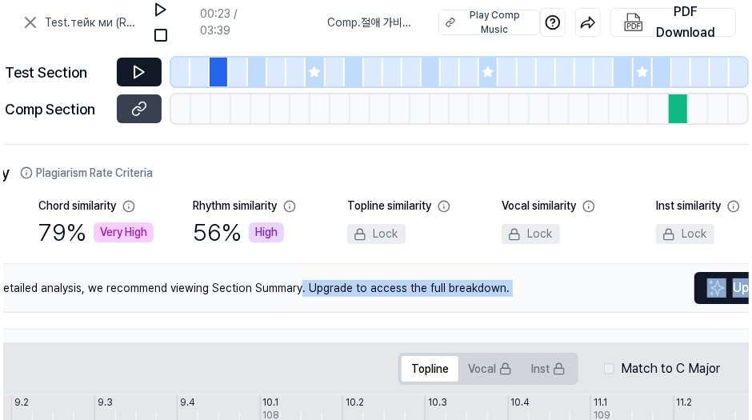
scroll to position [106, 553]
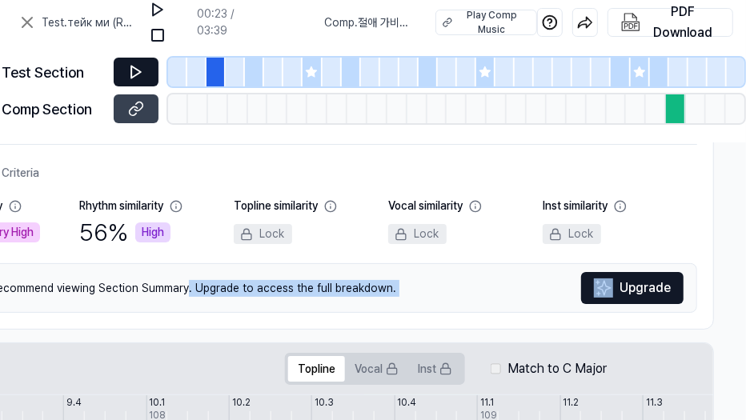
drag, startPoint x: 722, startPoint y: 284, endPoint x: 511, endPoint y: 304, distance: 212.2
click at [511, 304] on div "If you’d like a more detailed analysis, we recommend viewing Section Summary. U…" at bounding box center [233, 288] width 927 height 50
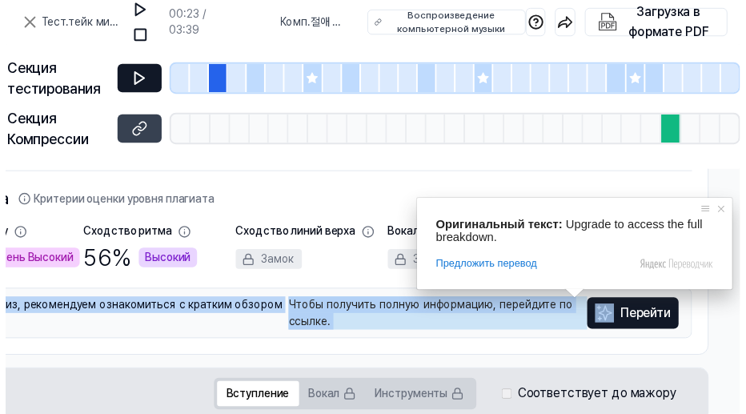
scroll to position [106, 547]
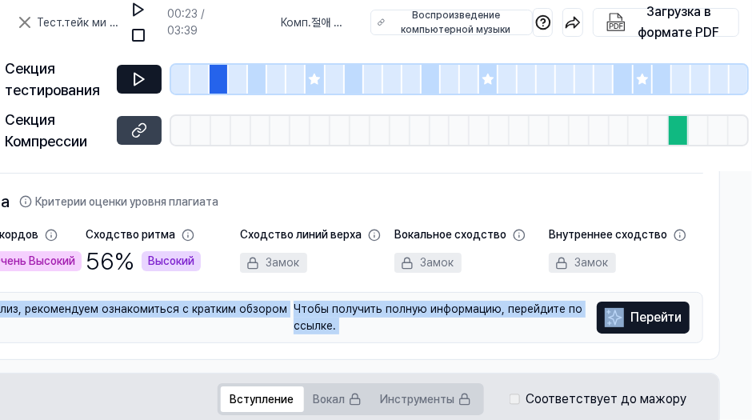
click at [643, 317] on ya-tr-span "Перейти" at bounding box center [656, 317] width 51 height 19
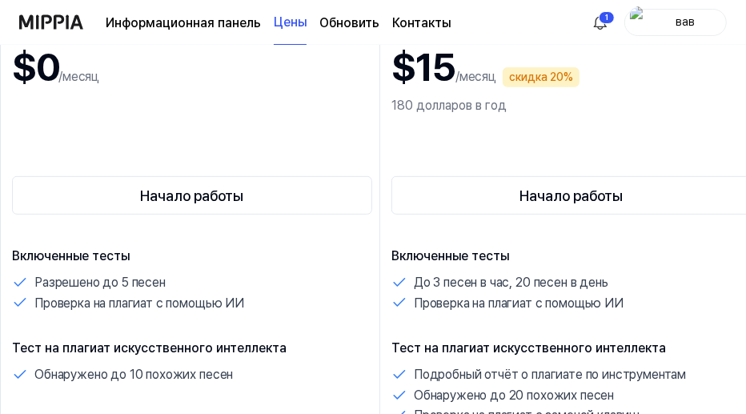
scroll to position [0, 0]
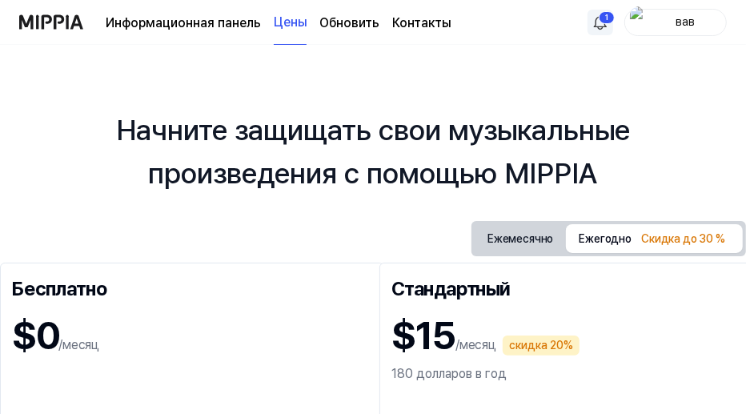
click at [599, 26] on html "Информационная панель Цены Обновить Контакты 1 вав Начните защищать свои музыка…" at bounding box center [373, 207] width 746 height 414
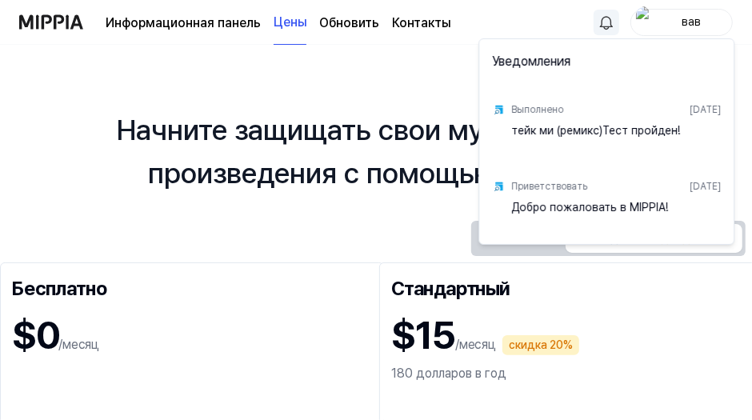
click at [239, 181] on html "Информационная панель Цены Обновить Контакты вав Начните защищать свои музыкаль…" at bounding box center [376, 210] width 752 height 420
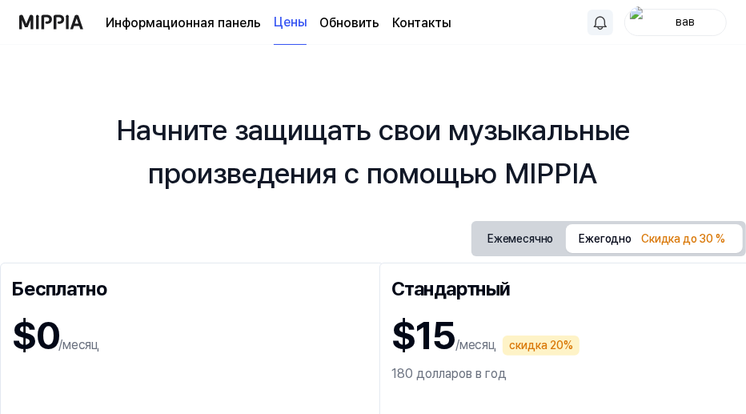
click at [144, 27] on ya-tr-span "Информационная панель" at bounding box center [183, 22] width 155 height 15
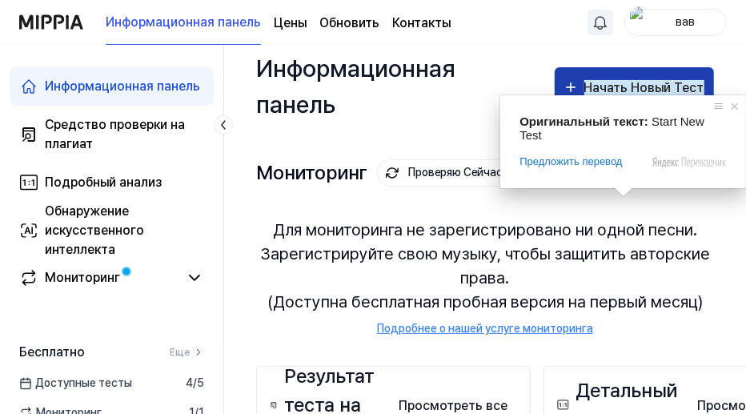
click at [669, 88] on ya-tr-span "Начать Новый Тест" at bounding box center [644, 87] width 120 height 15
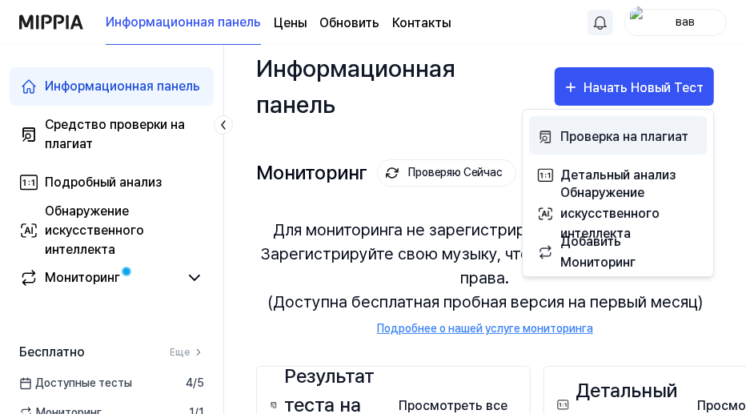
click at [698, 147] on button "Проверка на плагиат" at bounding box center [618, 135] width 178 height 38
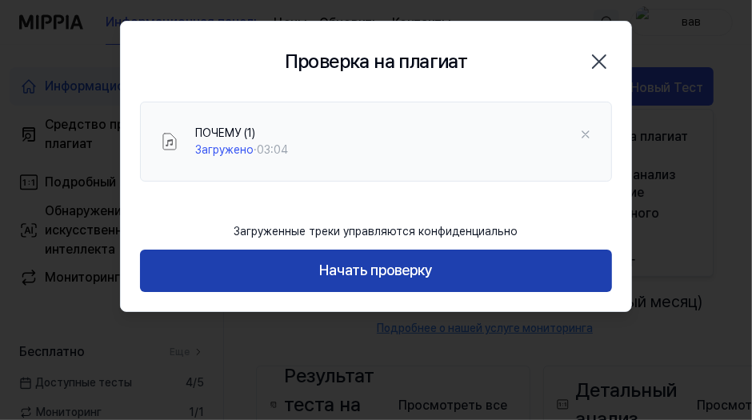
click at [439, 267] on button "Начать проверку" at bounding box center [376, 271] width 472 height 42
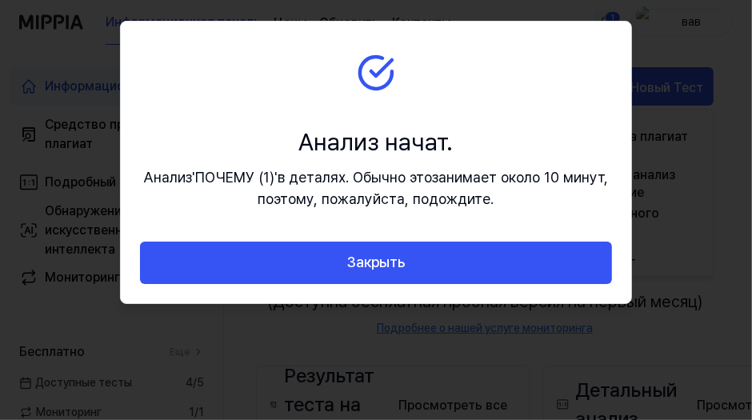
click at [439, 267] on button "Закрыть" at bounding box center [376, 263] width 472 height 42
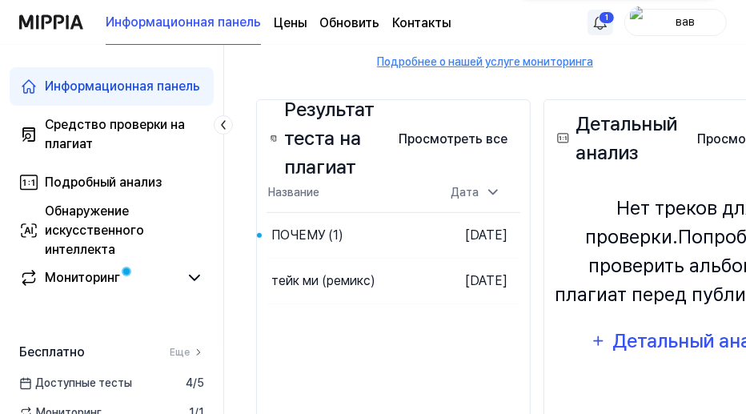
scroll to position [319, 0]
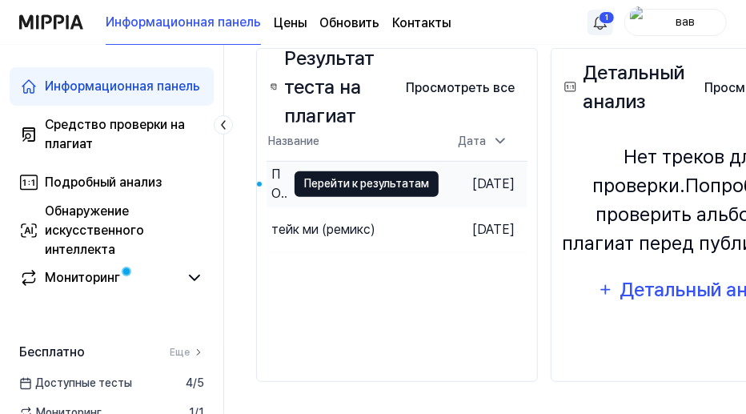
click at [389, 182] on ya-tr-span "Перейти к результатам" at bounding box center [366, 183] width 125 height 18
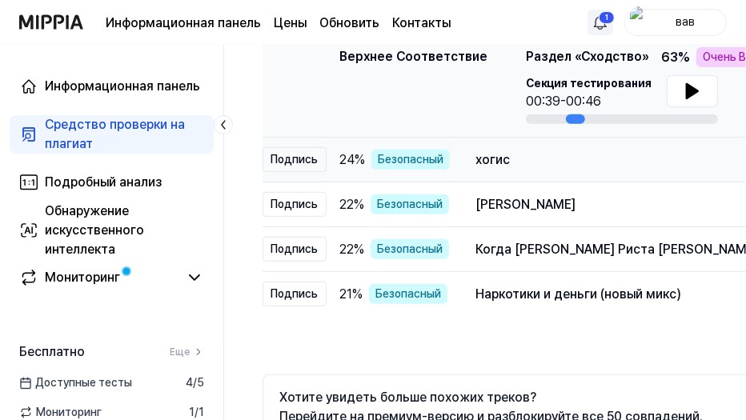
scroll to position [267, 0]
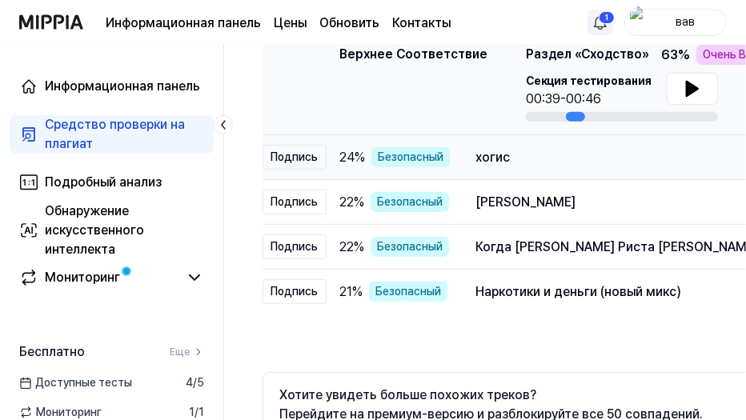
click at [495, 158] on ya-tr-span "хогис" at bounding box center [492, 157] width 34 height 15
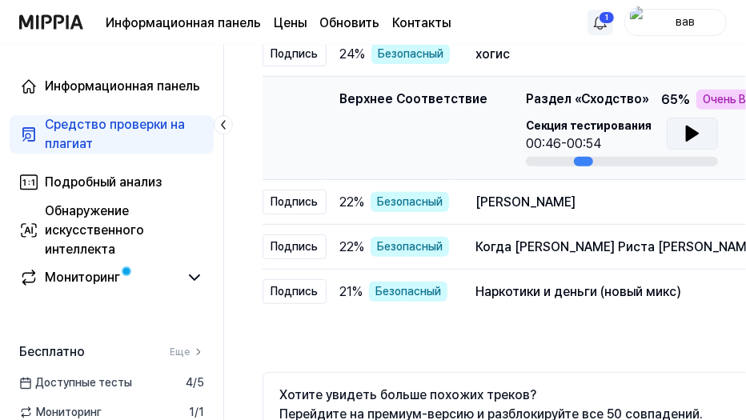
click at [691, 130] on icon at bounding box center [691, 133] width 11 height 14
click at [520, 209] on div "Хаан Хо Гайи Галти" at bounding box center [668, 202] width 387 height 19
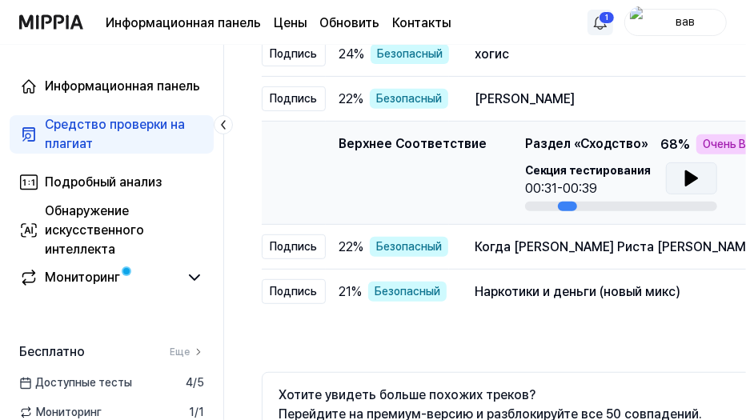
click at [685, 182] on icon at bounding box center [690, 178] width 11 height 14
click at [529, 254] on div "Когда Бхул Гайе Риста Тох Пурана Та" at bounding box center [668, 247] width 387 height 19
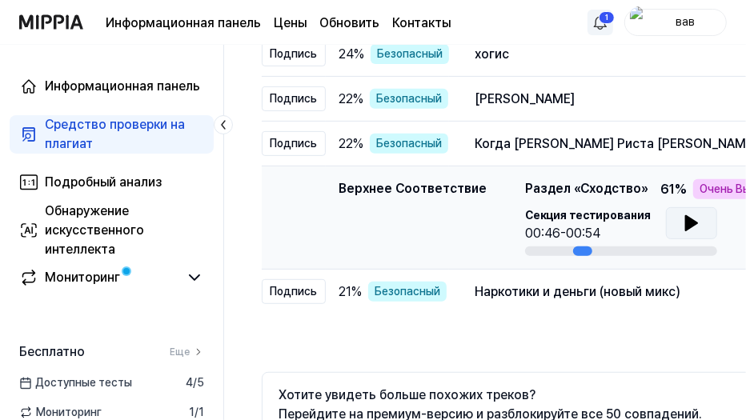
click at [690, 226] on icon at bounding box center [691, 223] width 19 height 19
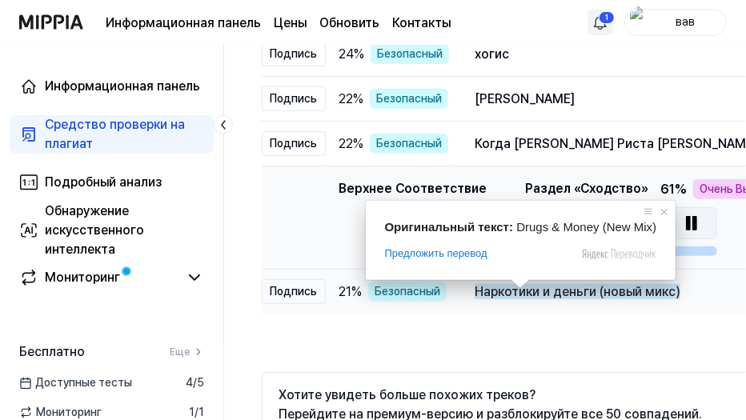
click at [579, 295] on ya-tr-span "Наркотики и деньги (новый микс)" at bounding box center [578, 291] width 206 height 15
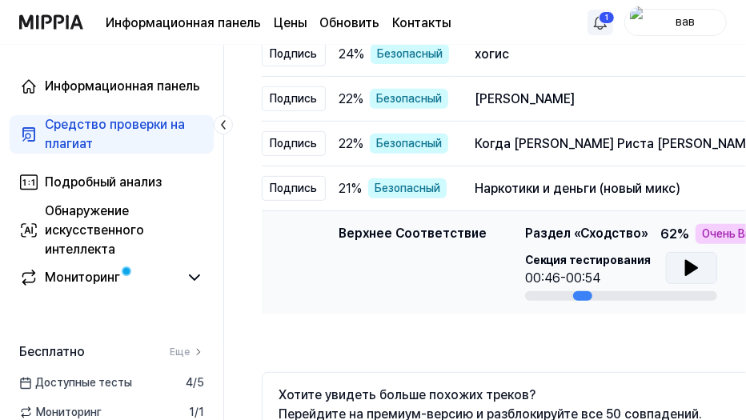
click at [688, 267] on icon at bounding box center [690, 268] width 11 height 14
click at [688, 267] on icon at bounding box center [691, 268] width 19 height 19
drag, startPoint x: 573, startPoint y: 295, endPoint x: 663, endPoint y: 292, distance: 89.7
click at [648, 293] on div at bounding box center [622, 296] width 192 height 10
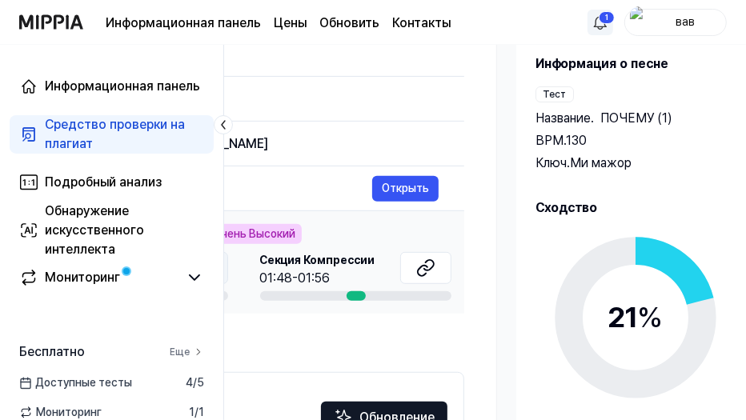
scroll to position [0, 494]
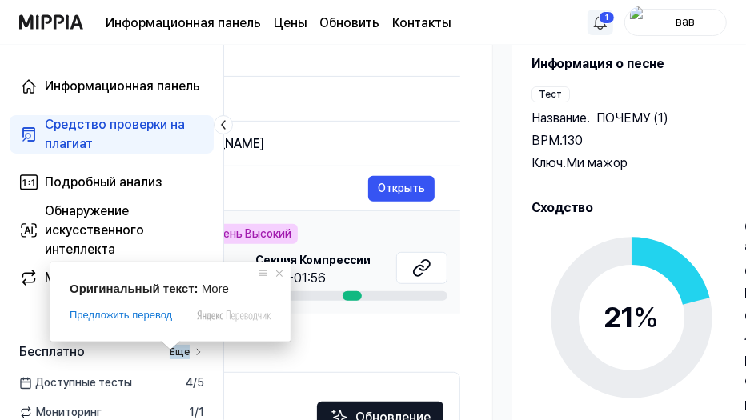
drag, startPoint x: 722, startPoint y: 293, endPoint x: 295, endPoint y: 327, distance: 428.8
click at [295, 327] on div "Все Подпись Линия верха Вокальный Инст Непрочитанный All Signature Topline Voca…" at bounding box center [115, 207] width 692 height 602
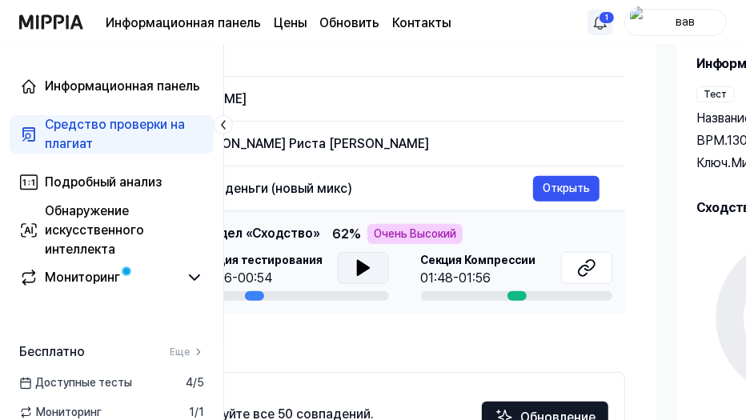
scroll to position [0, 321]
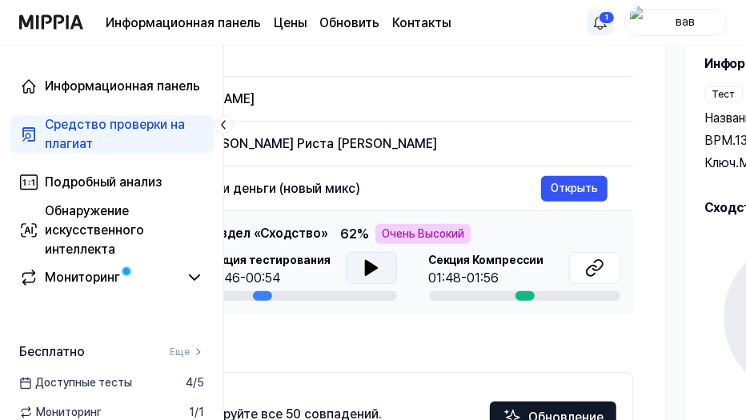
drag, startPoint x: 338, startPoint y: 278, endPoint x: 509, endPoint y: 271, distance: 171.4
click at [509, 271] on div "01:48-01:56" at bounding box center [486, 278] width 115 height 19
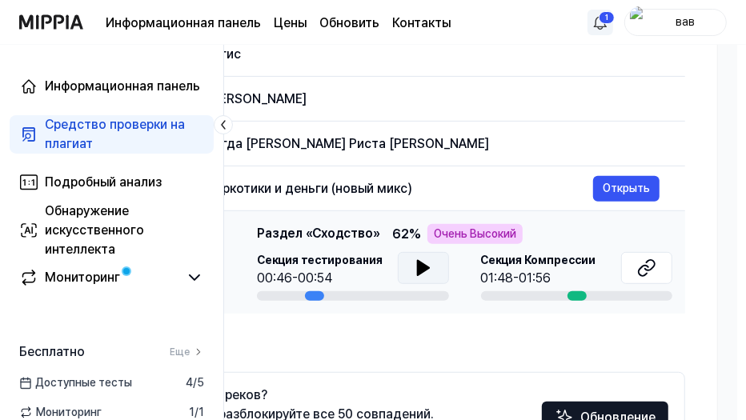
scroll to position [0, 260]
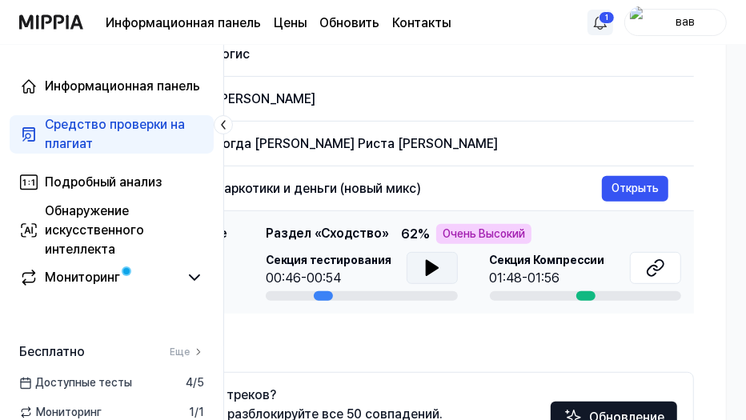
drag, startPoint x: 427, startPoint y: 283, endPoint x: 487, endPoint y: 282, distance: 60.8
click at [490, 282] on div "01:48-01:56" at bounding box center [547, 278] width 115 height 19
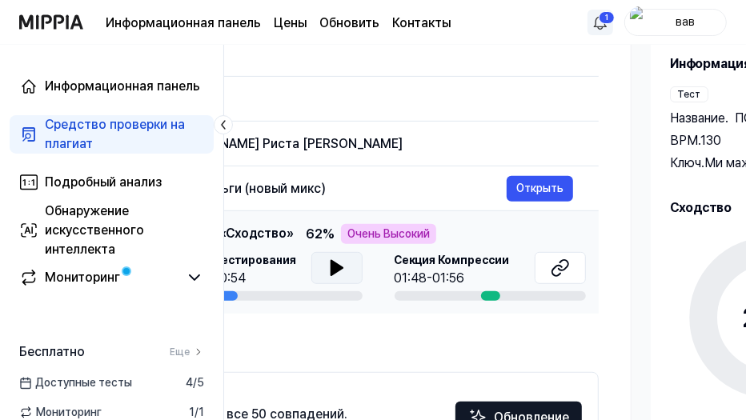
scroll to position [0, 356]
drag, startPoint x: 503, startPoint y: 276, endPoint x: 407, endPoint y: 286, distance: 96.5
click at [407, 286] on div "01:48-01:56" at bounding box center [451, 278] width 115 height 19
click at [548, 192] on ya-tr-span "Открыть" at bounding box center [538, 188] width 47 height 18
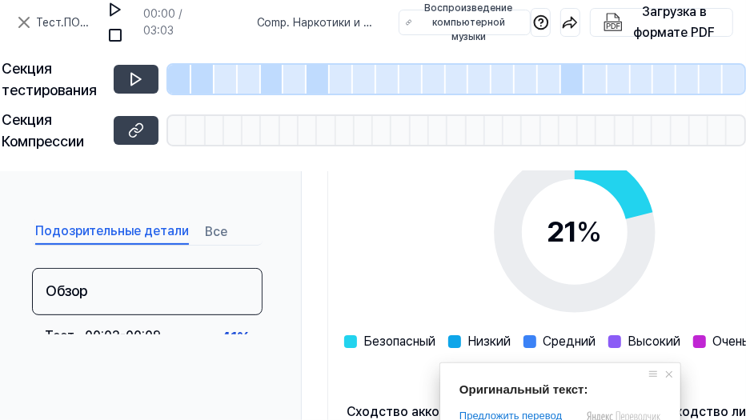
scroll to position [464, 0]
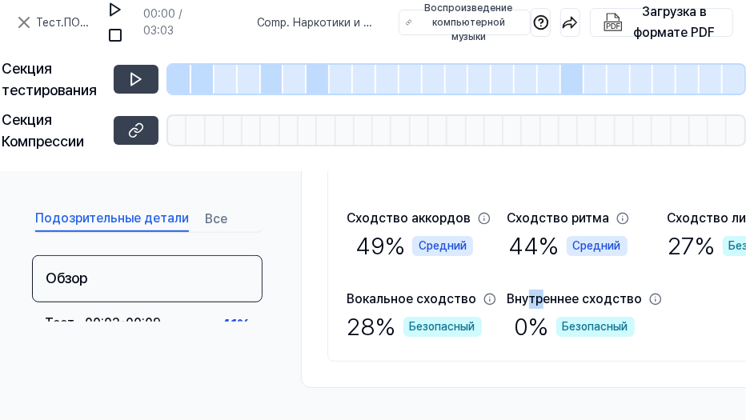
drag, startPoint x: 547, startPoint y: 280, endPoint x: 549, endPoint y: 290, distance: 9.9
click at [558, 287] on div "Сходство аккордов 49 % Средний Сходство ритма 44 % Средний Сходство линий верха…" at bounding box center [574, 277] width 455 height 136
click at [331, 271] on div "Сходство 21 % Безопасный Низкий Средний Высокий Очень Высокий Сходство аккордов…" at bounding box center [574, 131] width 494 height 459
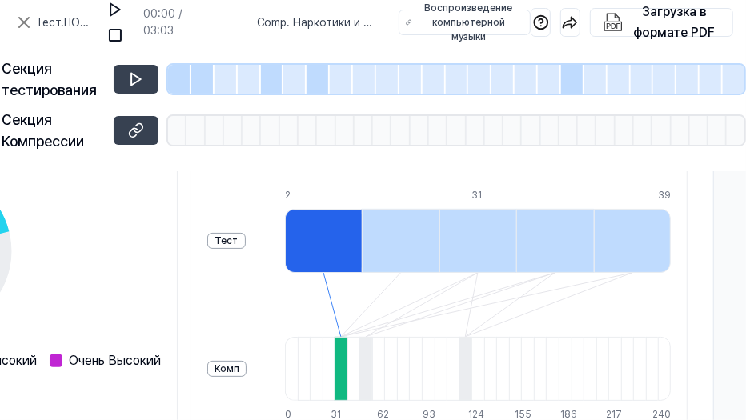
scroll to position [267, 649]
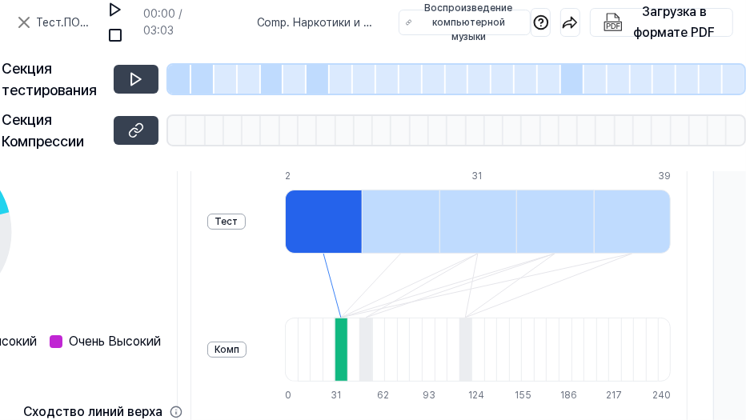
click at [358, 225] on div at bounding box center [323, 222] width 77 height 64
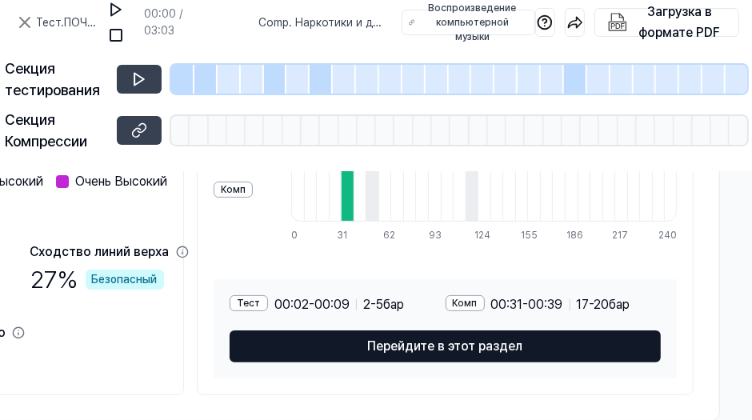
scroll to position [427, 643]
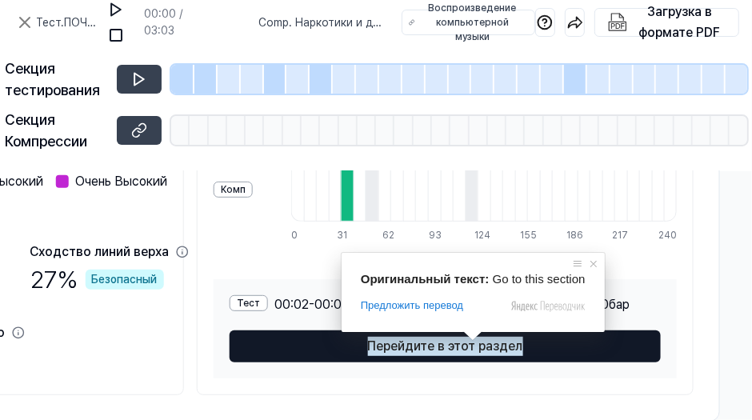
click at [471, 344] on ya-tr-span "Перейдите в этот раздел" at bounding box center [445, 346] width 155 height 19
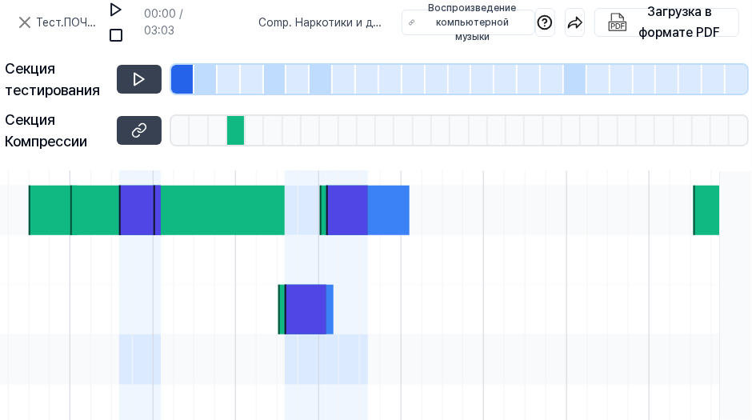
scroll to position [611, 547]
click at [292, 26] on ya-tr-span "." at bounding box center [290, 22] width 3 height 13
click at [326, 26] on ya-tr-span "Наркотики и деньги (новый микс)" at bounding box center [320, 31] width 123 height 30
drag, startPoint x: 297, startPoint y: 22, endPoint x: 373, endPoint y: 29, distance: 76.4
click at [391, 28] on div "Comp . Наркотики и деньги (новый микс) Воспроизведение компьютерной музыки" at bounding box center [397, 23] width 277 height 26
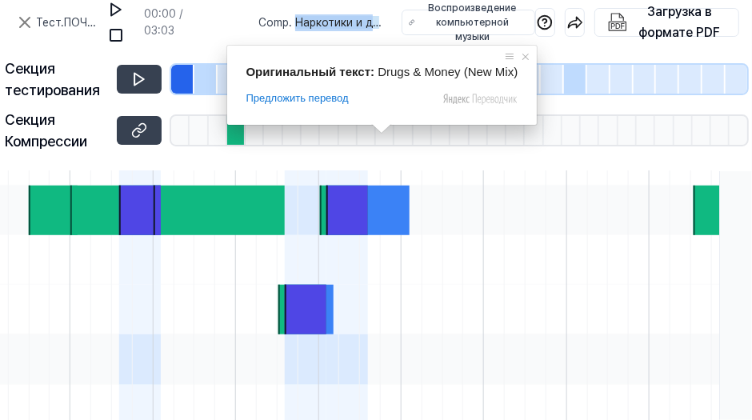
click at [378, 23] on ya-tr-span "Наркотики и деньги (новый микс)" at bounding box center [319, 31] width 121 height 30
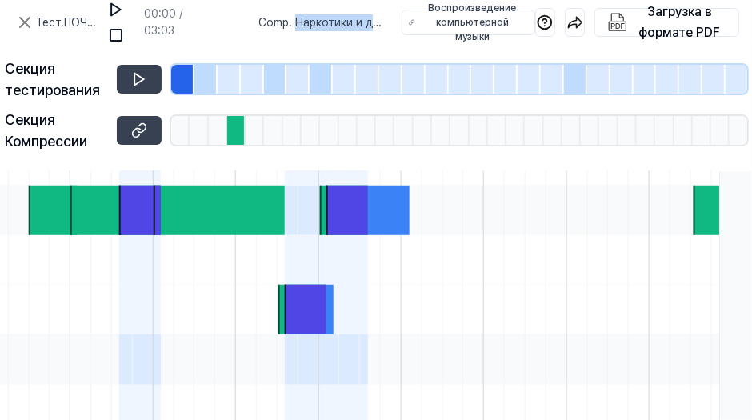
click at [375, 26] on ya-tr-span "Наркотики и деньги (новый микс)" at bounding box center [319, 31] width 121 height 30
click at [344, 25] on ya-tr-span "Наркотики и деньги (новый микс)" at bounding box center [319, 31] width 121 height 30
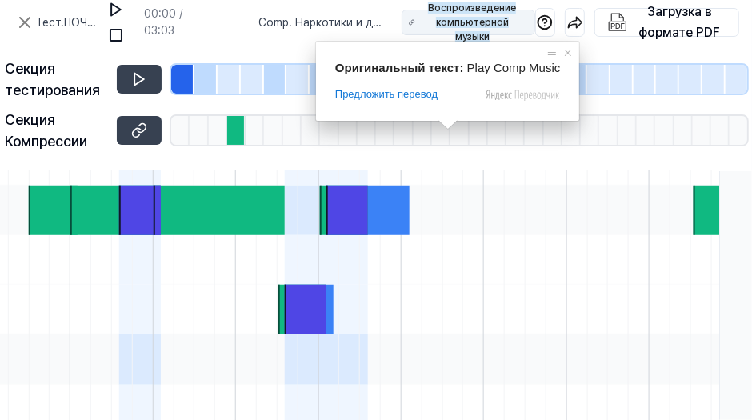
click at [448, 26] on ya-tr-span "Воспроизведение компьютерной музыки" at bounding box center [472, 22] width 88 height 40
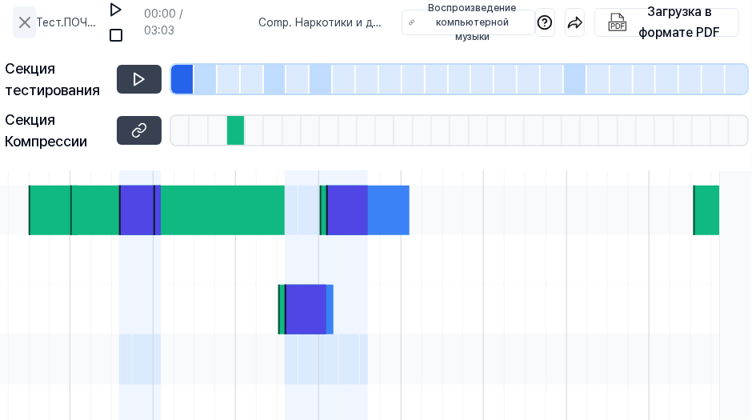
click at [22, 24] on icon at bounding box center [25, 23] width 10 height 10
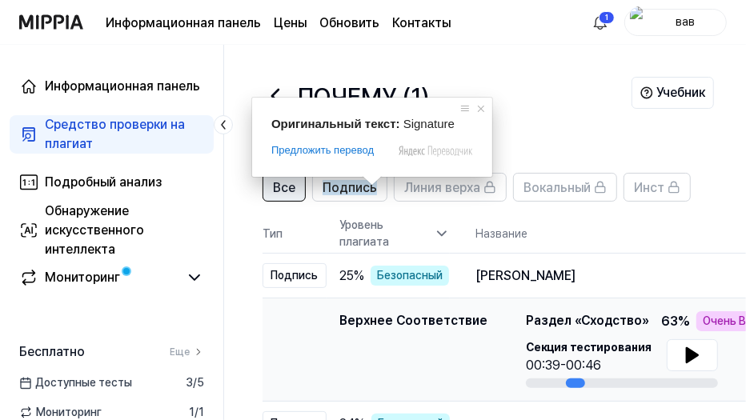
click at [291, 194] on ya-tr-span "Все" at bounding box center [284, 187] width 22 height 15
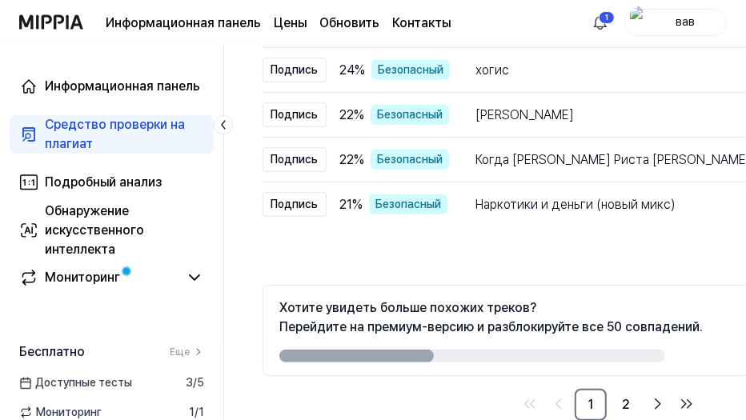
scroll to position [386, 0]
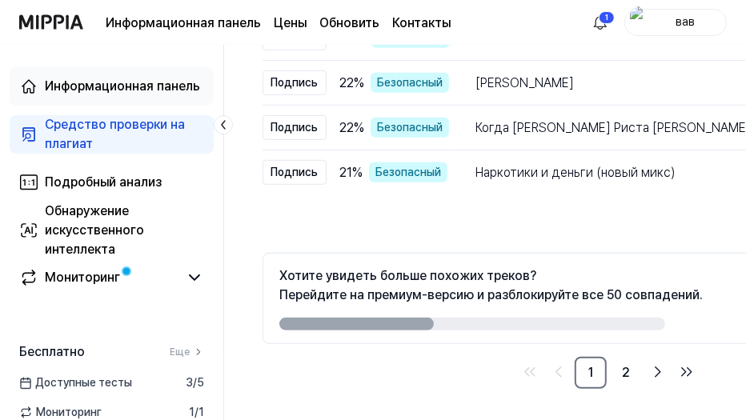
click at [124, 86] on div "Информационная панель" at bounding box center [122, 86] width 155 height 19
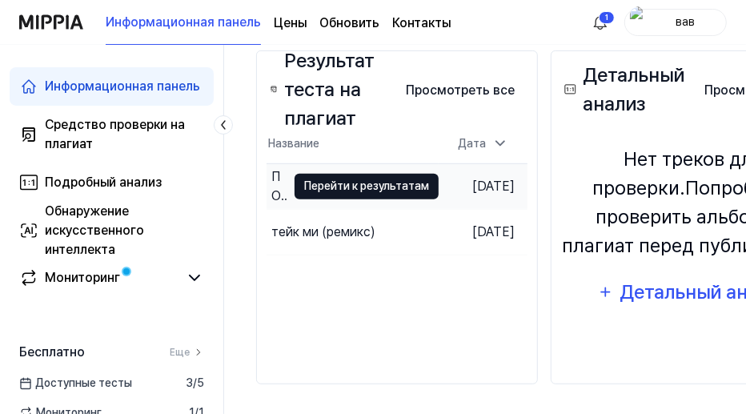
scroll to position [319, 0]
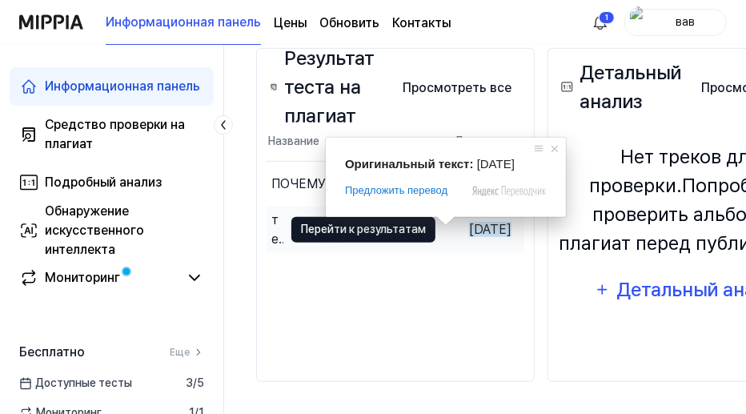
click at [390, 229] on ya-tr-span "Перейти к результатам" at bounding box center [363, 229] width 125 height 18
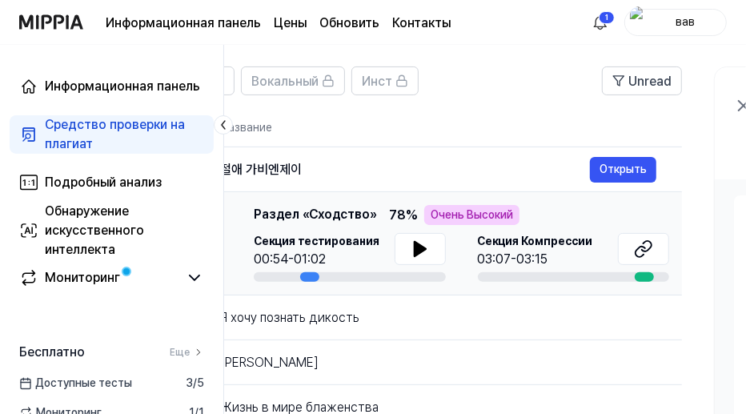
scroll to position [0, 437]
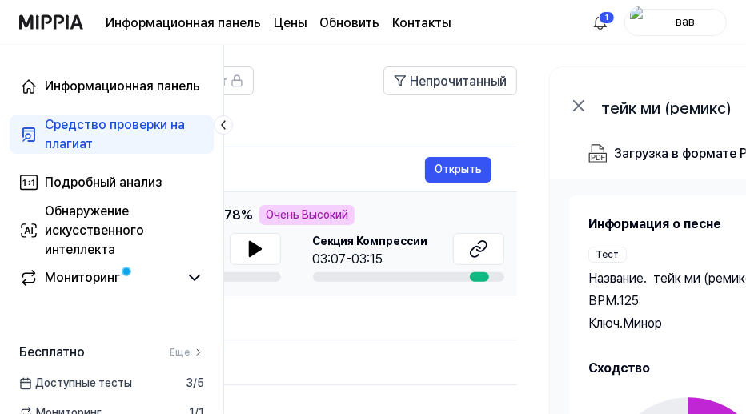
drag, startPoint x: 663, startPoint y: 339, endPoint x: 214, endPoint y: 315, distance: 448.9
click at [214, 307] on div "Информационная панель Средство проверки на плагиат Подробный анализ Обнаружение…" at bounding box center [373, 122] width 746 height 369
click at [466, 171] on ya-tr-span "Открыть" at bounding box center [458, 169] width 47 height 18
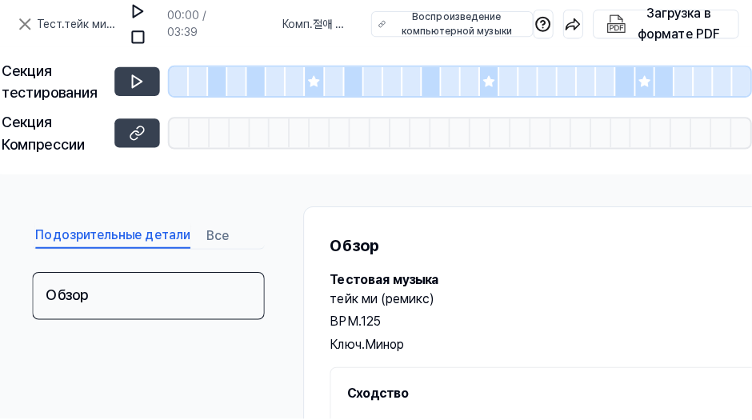
scroll to position [0, 0]
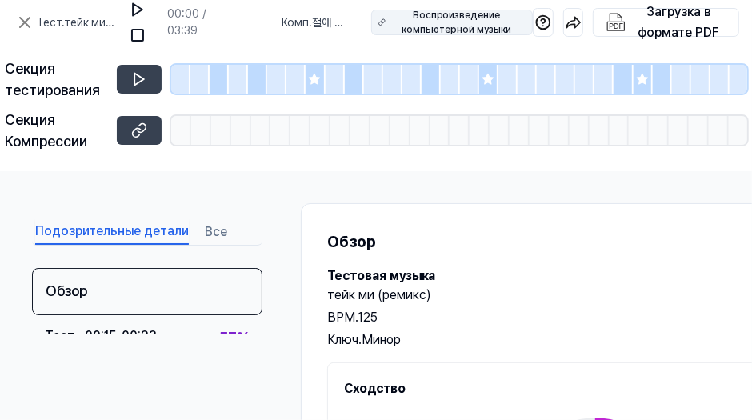
click at [462, 24] on ya-tr-span "Воспроизведение компьютерной музыки" at bounding box center [457, 23] width 110 height 26
